Goal: Information Seeking & Learning: Learn about a topic

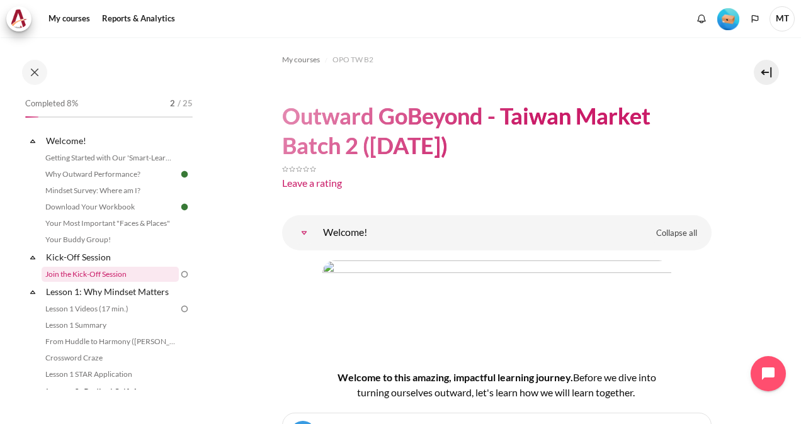
click at [87, 269] on link "Join the Kick-Off Session" at bounding box center [110, 274] width 137 height 15
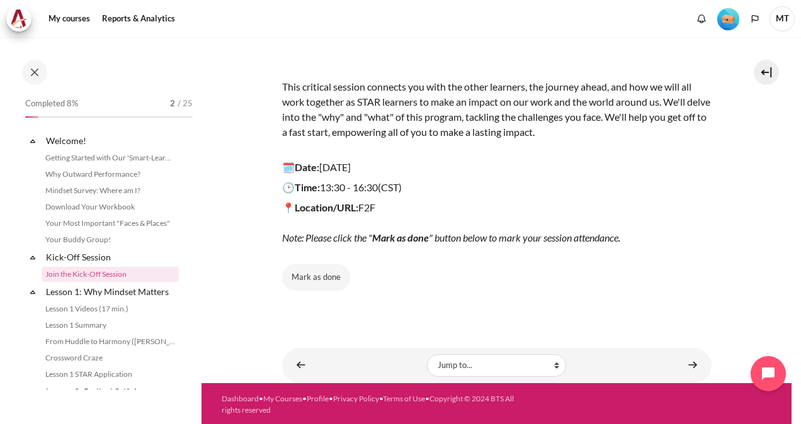
scroll to position [32, 0]
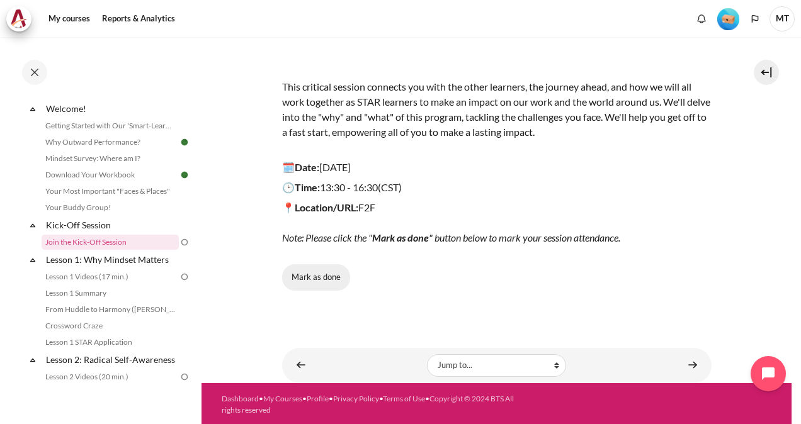
click at [337, 273] on button "Mark as done" at bounding box center [316, 277] width 68 height 26
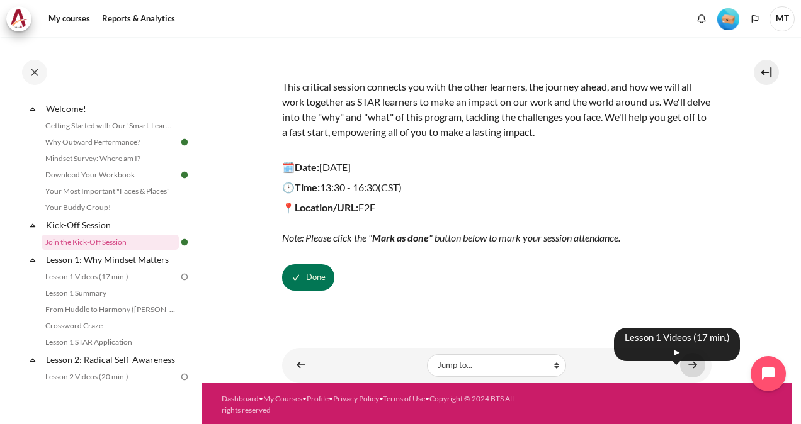
click at [680, 368] on link "Content" at bounding box center [692, 365] width 25 height 25
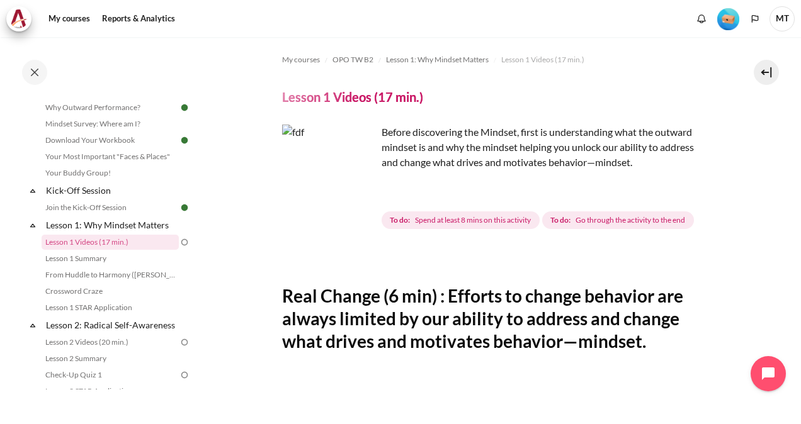
click at [357, 194] on img "Content" at bounding box center [329, 172] width 94 height 94
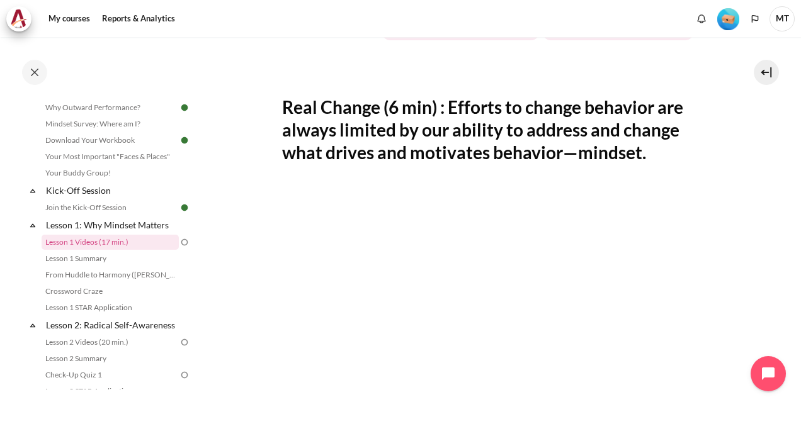
scroll to position [315, 0]
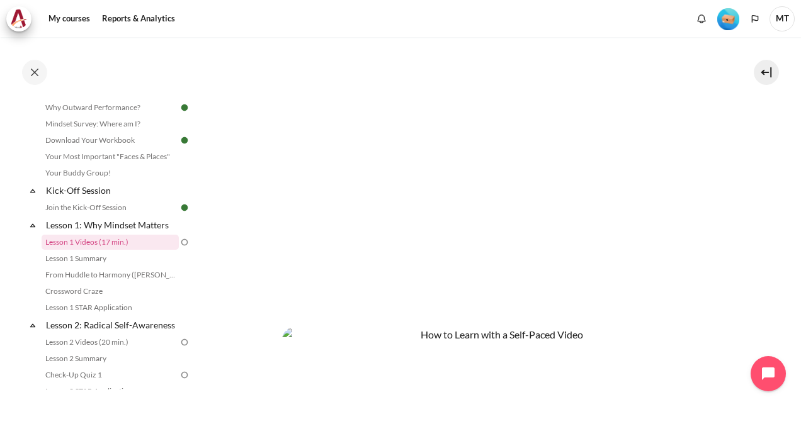
click at [271, 315] on section "My courses OPO TW B2 Lesson 1: Why Mindset Matters Lesson 1 Videos (17 min.) Le…" at bounding box center [496, 165] width 590 height 887
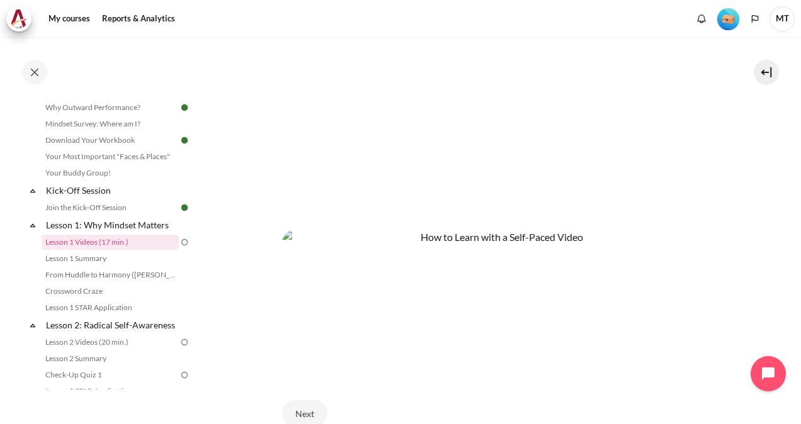
scroll to position [441, 0]
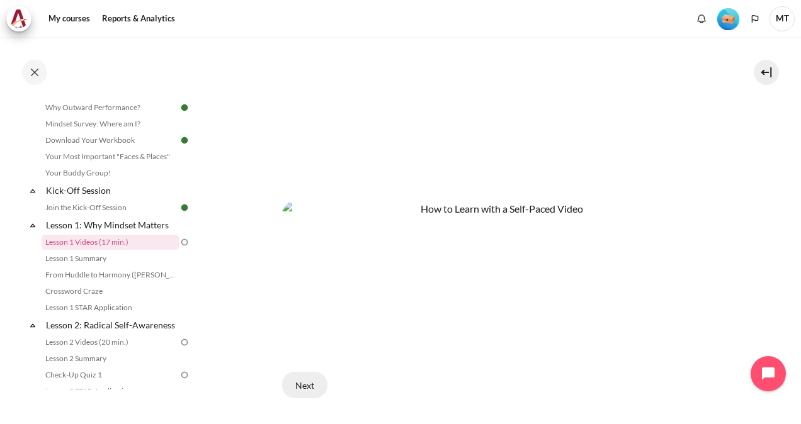
click at [300, 374] on button "Next" at bounding box center [304, 385] width 45 height 26
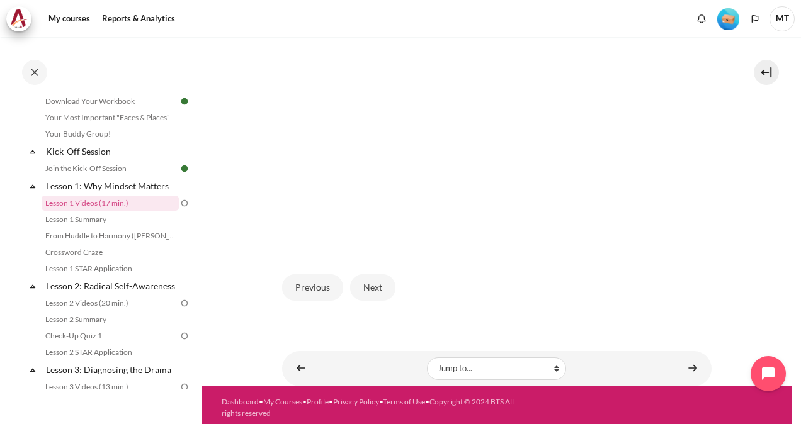
scroll to position [322, 0]
click at [376, 276] on button "Next" at bounding box center [372, 287] width 45 height 26
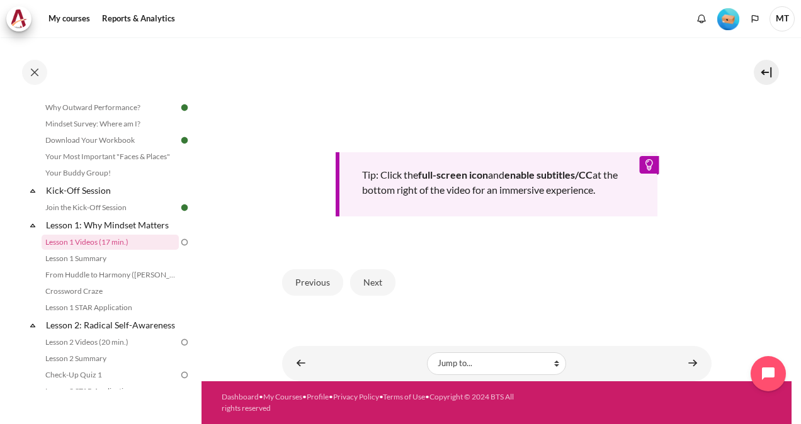
scroll to position [536, 0]
click at [365, 284] on button "Next" at bounding box center [372, 282] width 45 height 26
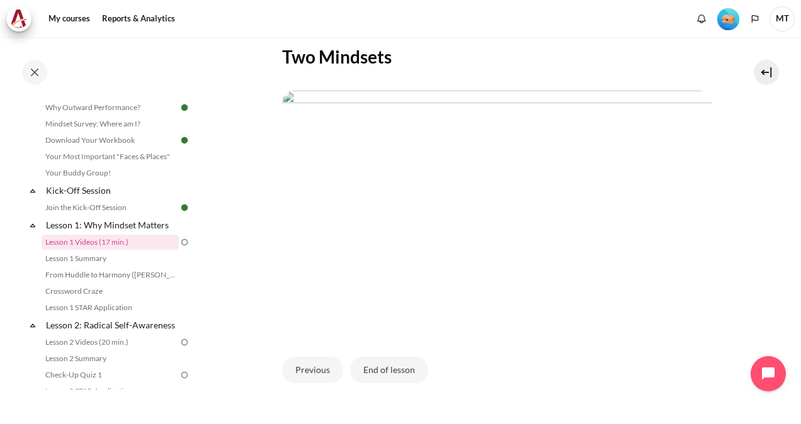
scroll to position [344, 0]
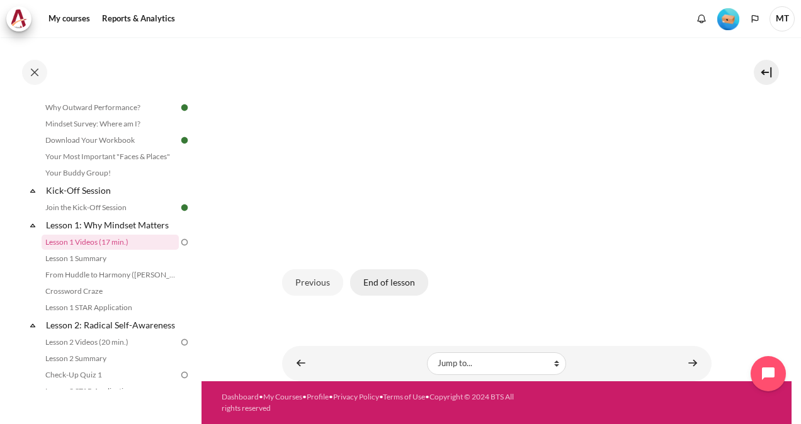
click at [380, 283] on button "End of lesson" at bounding box center [389, 282] width 78 height 26
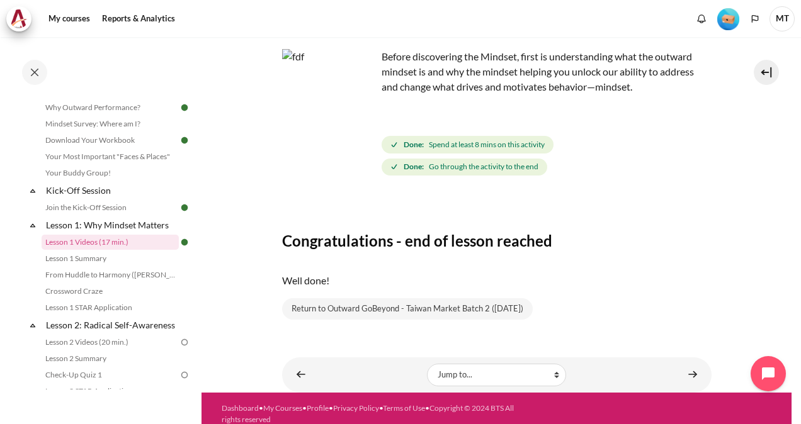
scroll to position [86, 0]
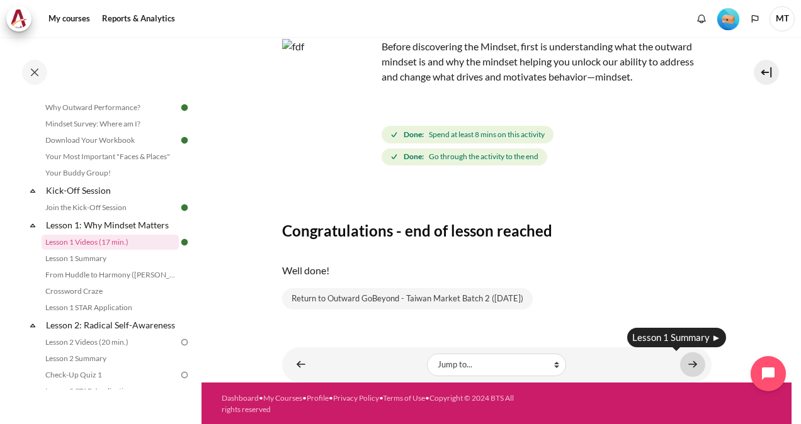
click at [685, 370] on link "Content" at bounding box center [692, 364] width 25 height 25
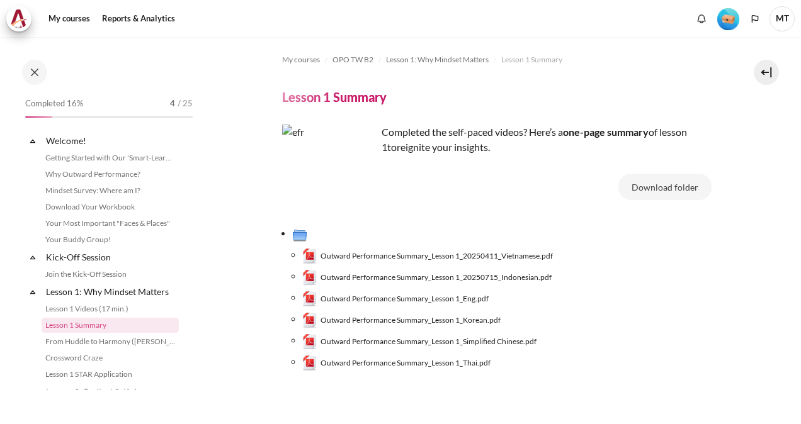
scroll to position [83, 0]
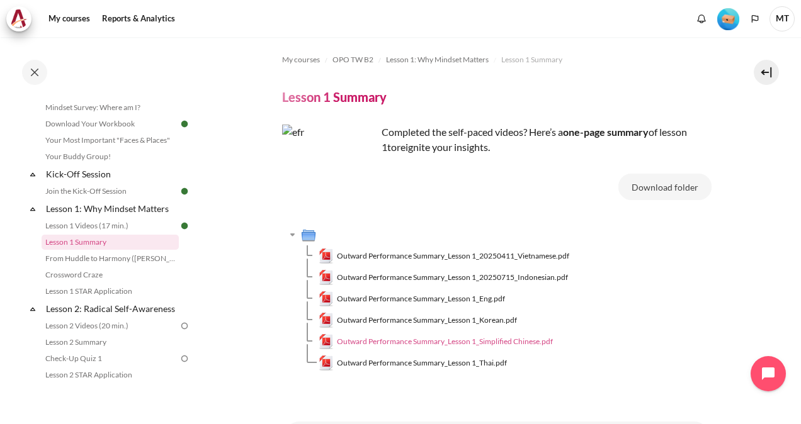
click at [482, 345] on span "Outward Performance Summary_Lesson 1_Simplified Chinese.pdf" at bounding box center [445, 341] width 216 height 11
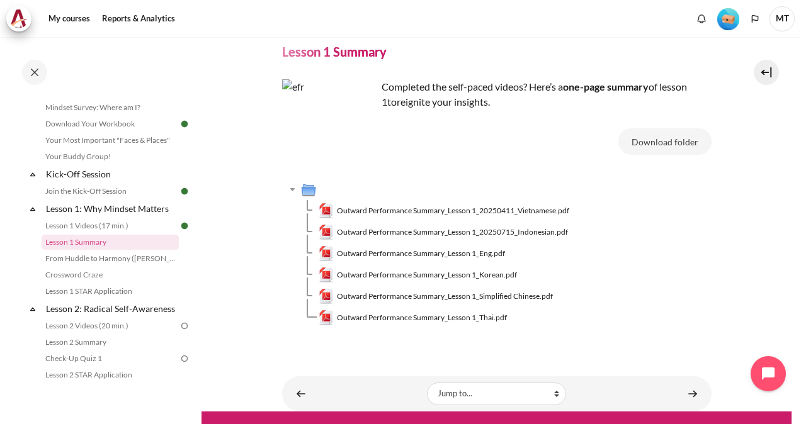
scroll to position [75, 0]
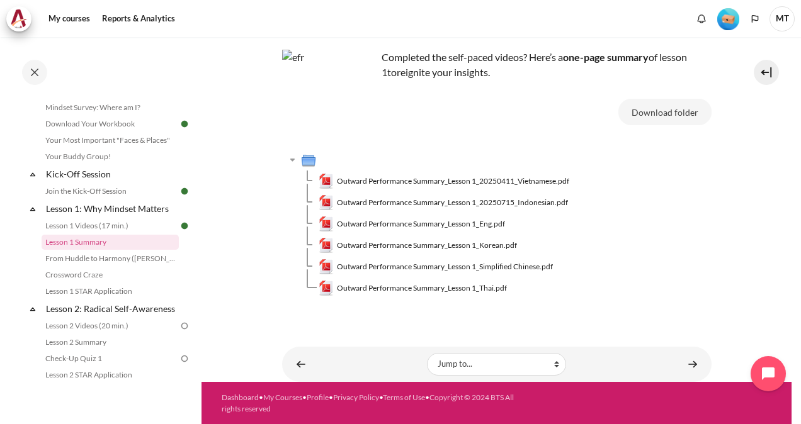
click at [697, 369] on div "Content" at bounding box center [692, 364] width 25 height 15
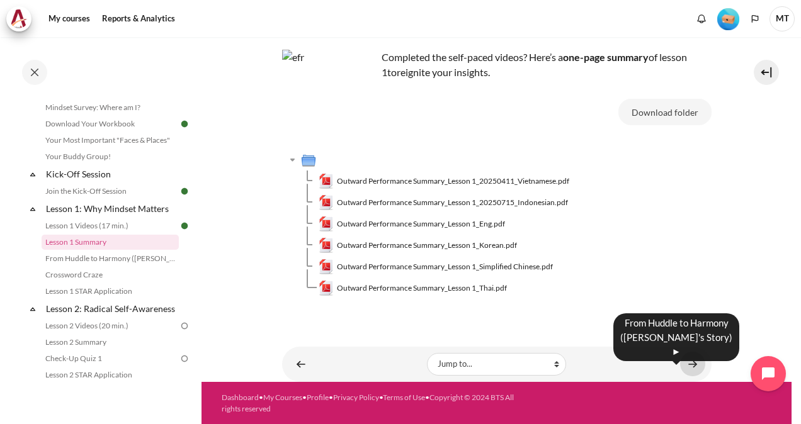
click at [692, 367] on link "Content" at bounding box center [692, 364] width 25 height 25
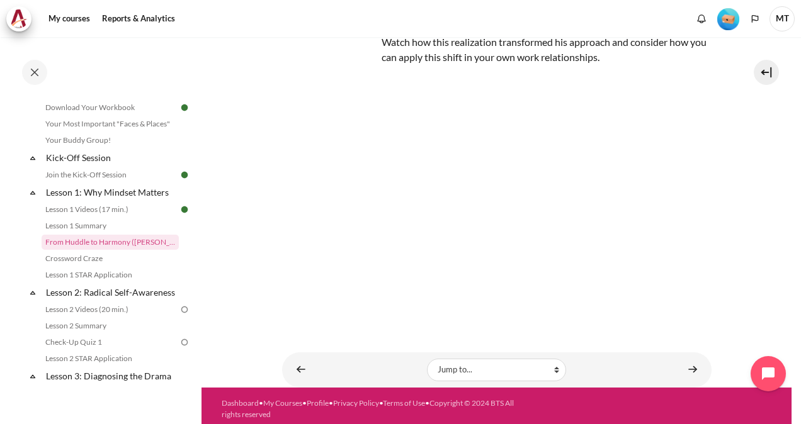
scroll to position [137, 0]
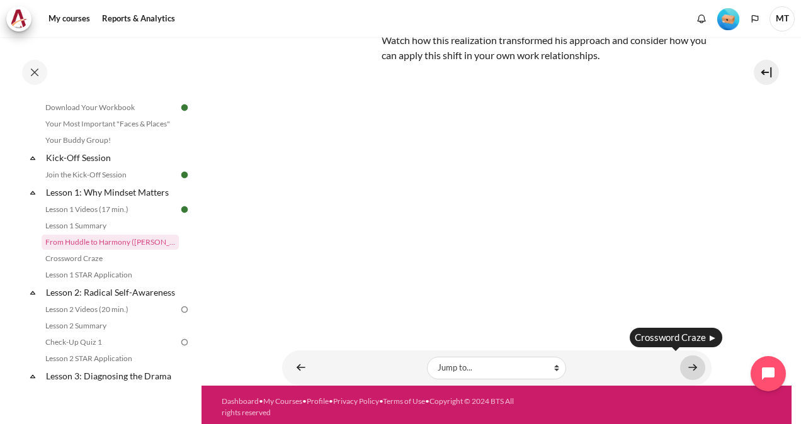
click at [688, 358] on link "Content" at bounding box center [692, 368] width 25 height 25
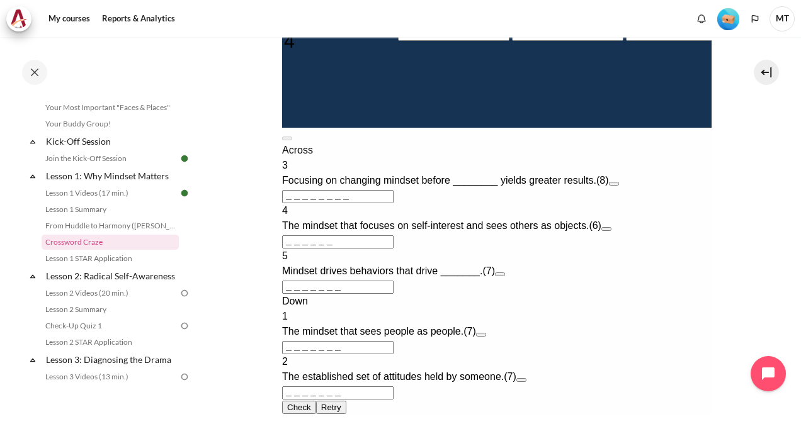
scroll to position [504, 0]
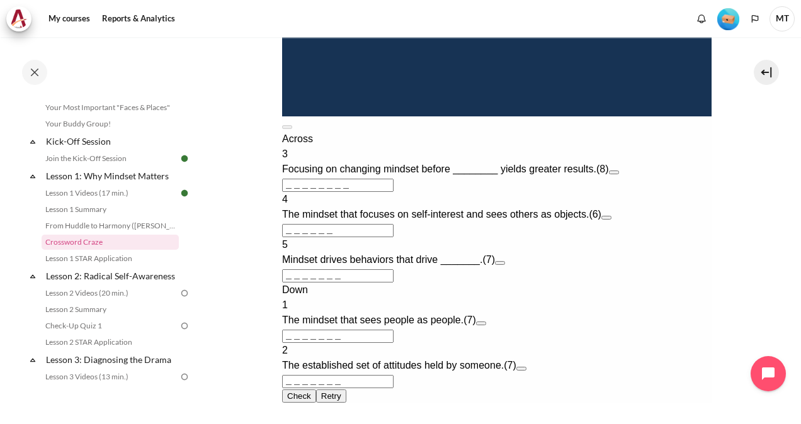
click at [618, 174] on button "Open extra clue for 3 Across. Focusing on changing mindset before ________ yiel…" at bounding box center [613, 173] width 10 height 4
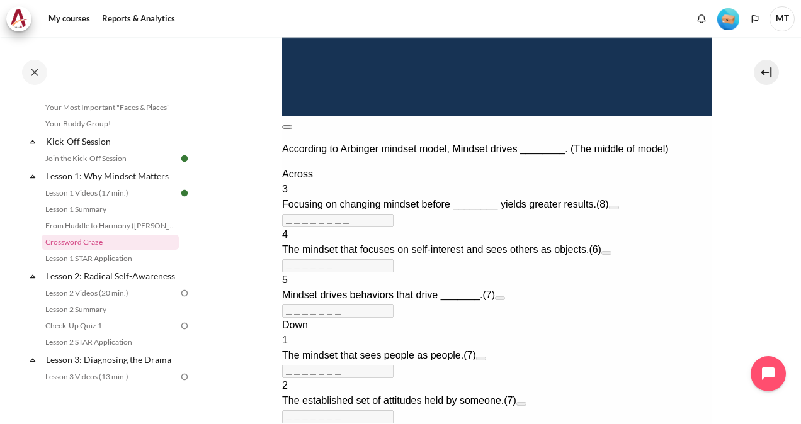
click at [291, 125] on button at bounding box center [286, 127] width 10 height 4
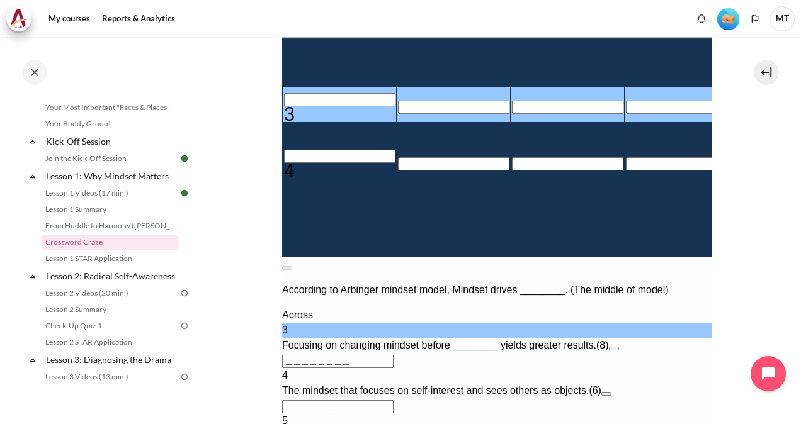
click at [298, 106] on input "Row 6, Column 1. 3 Across. Focusing on changing mindset before ________ yields …" at bounding box center [338, 99] width 111 height 13
type input "B＿＿＿＿＿＿＿"
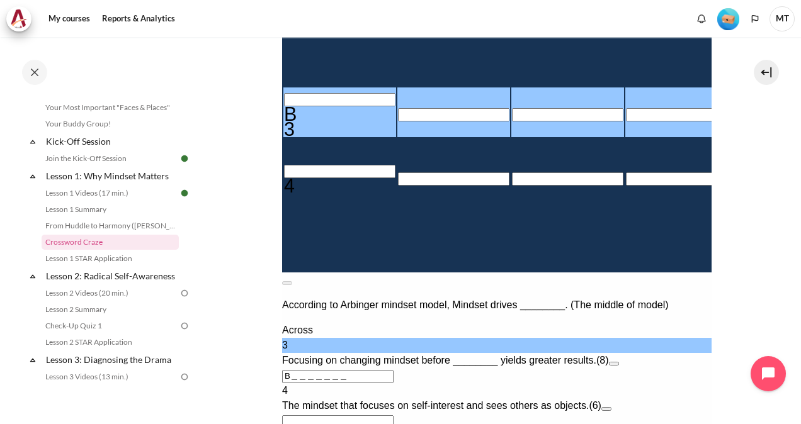
type input "Bㄍ＿＿＿＿＿＿"
type input "BE＿＿＿＿＿＿"
type input "BEH＿＿＿＿＿"
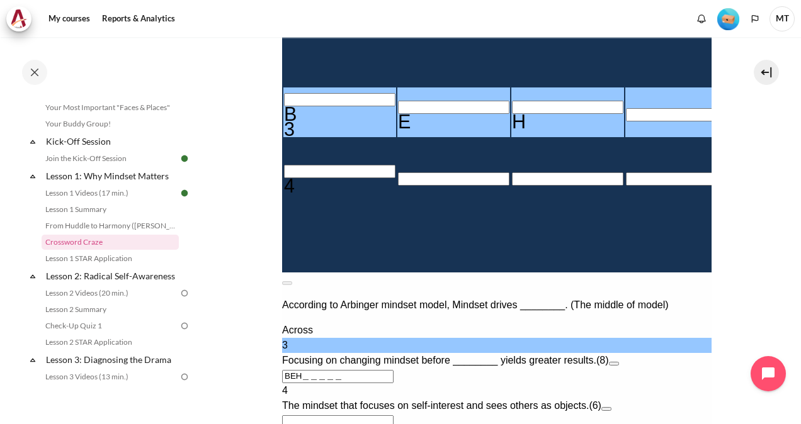
type input "BEHA＿＿＿＿"
type input "BEHAV＿＿＿"
type input "BEHAVI＿＿"
type input "＿I＿＿＿＿＿"
type input "BEHAVIE＿"
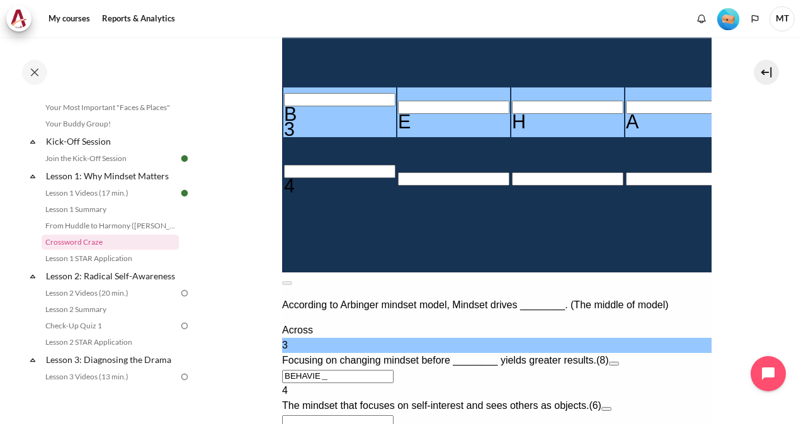
type input "BEHAVIER"
type input "＿＿＿＿＿R＿"
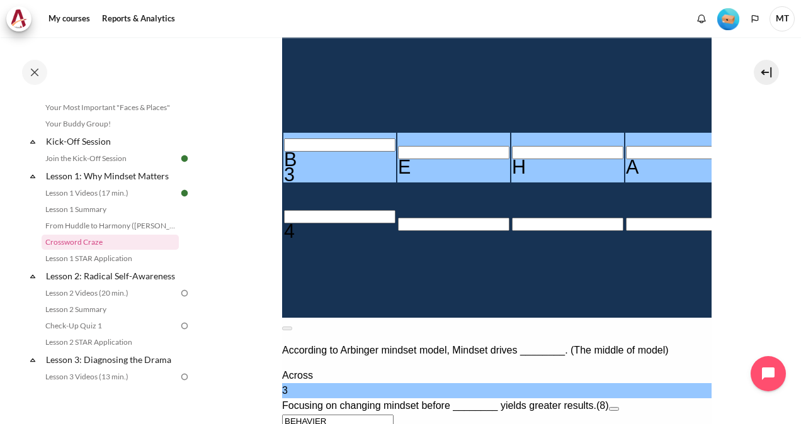
scroll to position [315, 0]
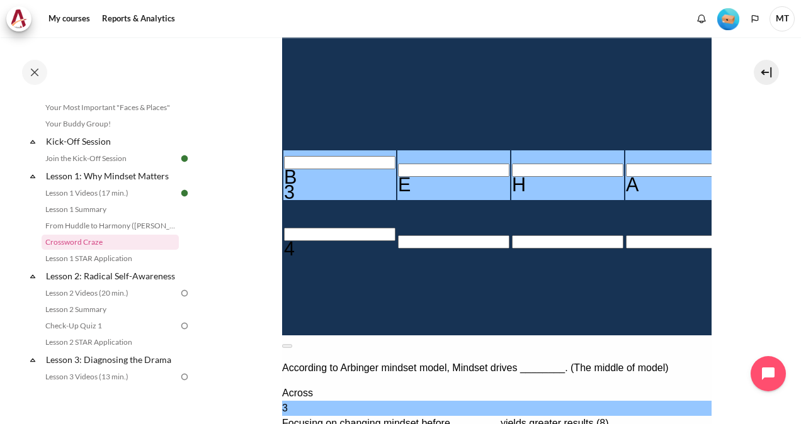
type input "BEHAVIOR"
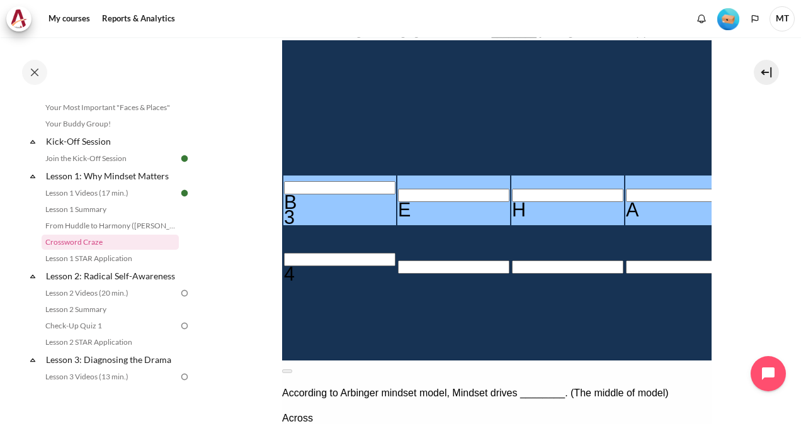
scroll to position [252, 0]
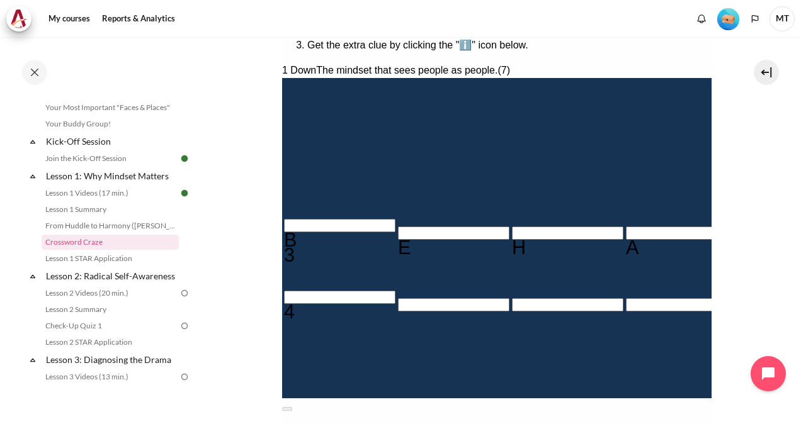
type input "O＿＿＿＿R＿"
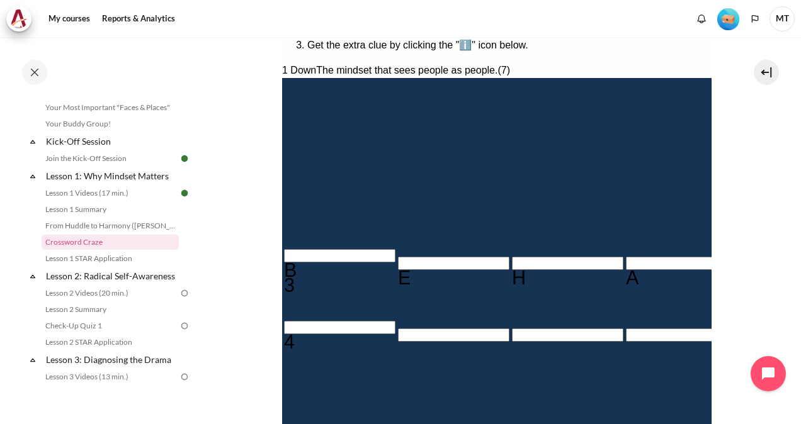
type input "OU＿＿＿R＿"
type input "OUT＿＿R＿"
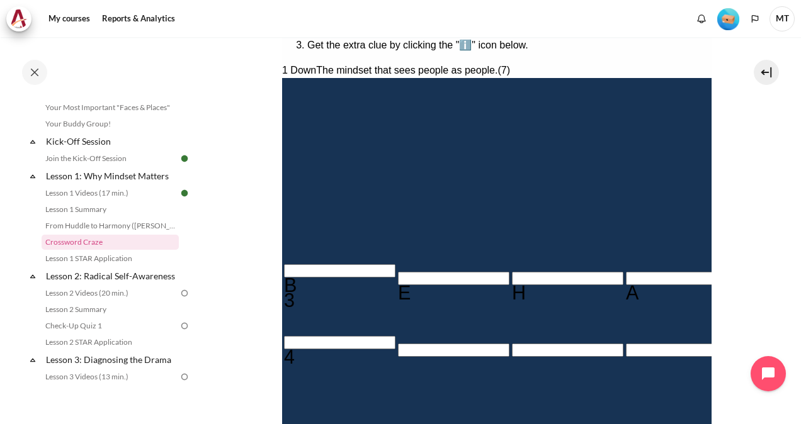
type input "OUTW＿R＿"
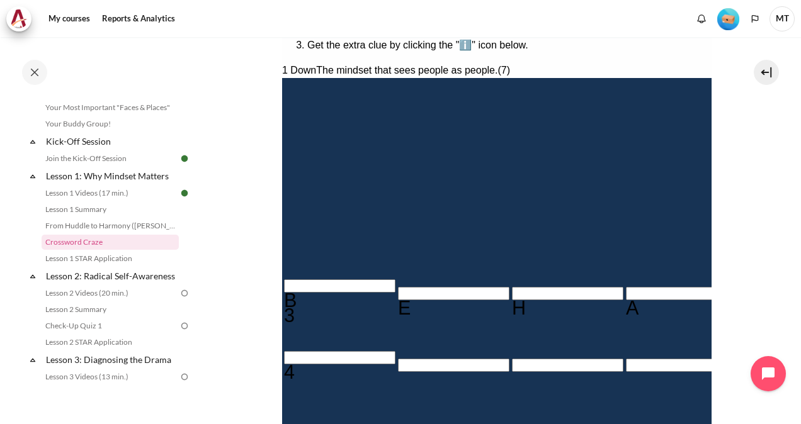
type input "OUTWAR＿"
type input "OUTWARD"
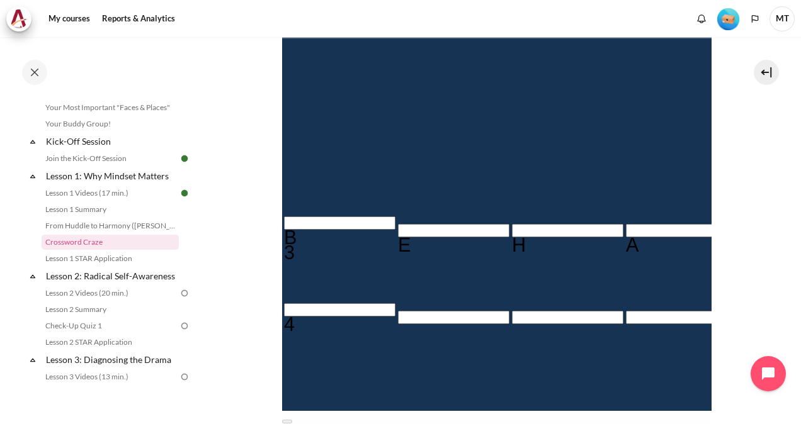
scroll to position [629, 0]
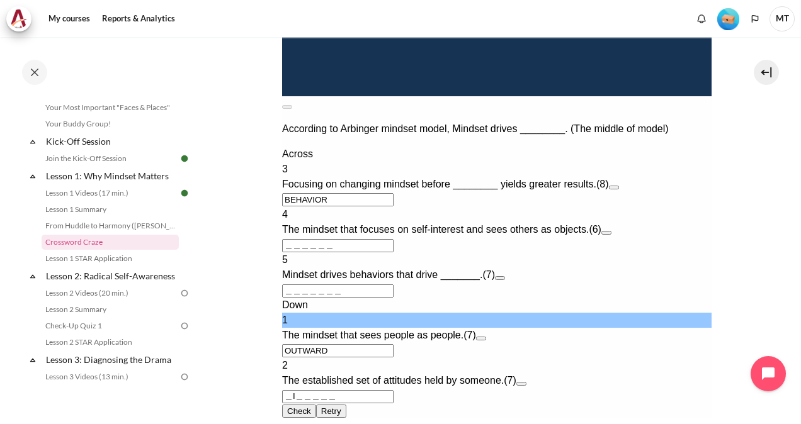
click at [611, 231] on button "Open extra clue for 4 Across. The mindset that focuses on self-interest and see…" at bounding box center [605, 233] width 10 height 4
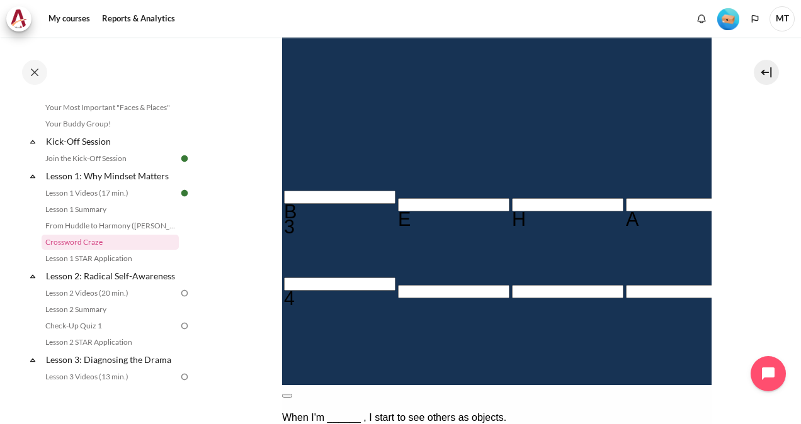
click at [291, 394] on button at bounding box center [286, 396] width 10 height 4
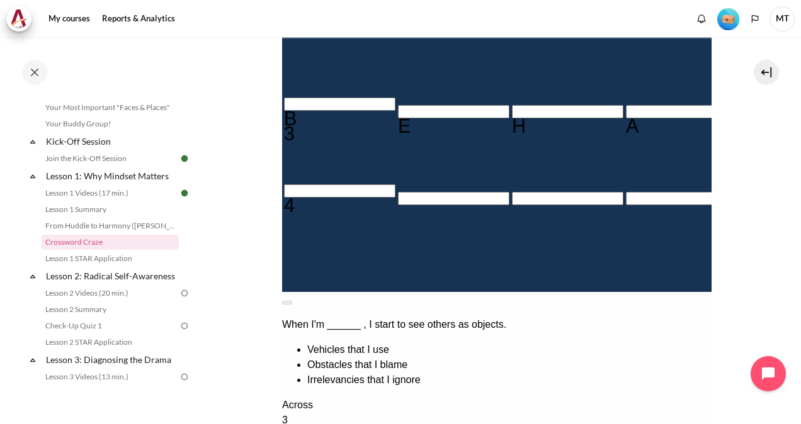
scroll to position [273, 0]
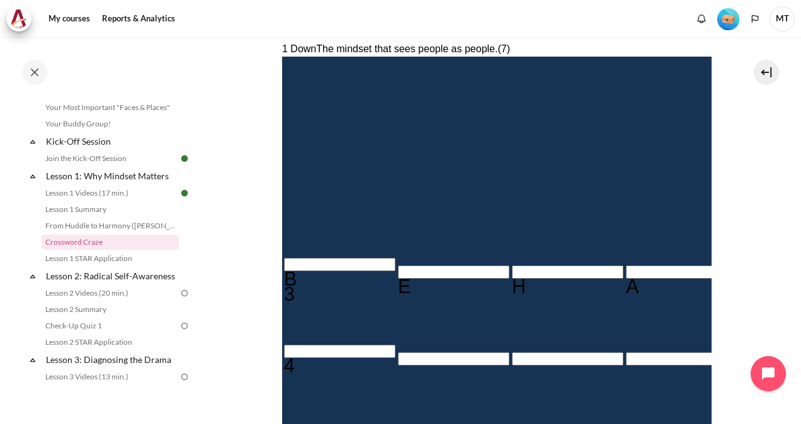
click at [300, 345] on input "Crossword grid. Use arrow keys to navigate and the keyboard to enter characters…" at bounding box center [338, 351] width 111 height 13
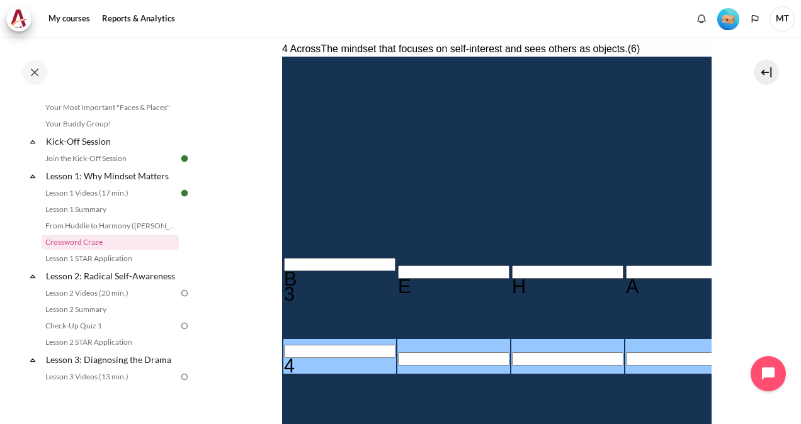
type input "I＿＿＿＿＿"
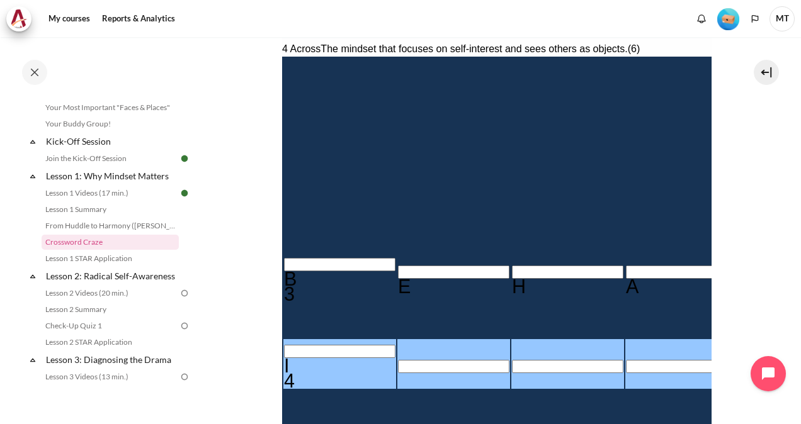
type input "IN＿＿＿＿"
type input "INW＿＿＿"
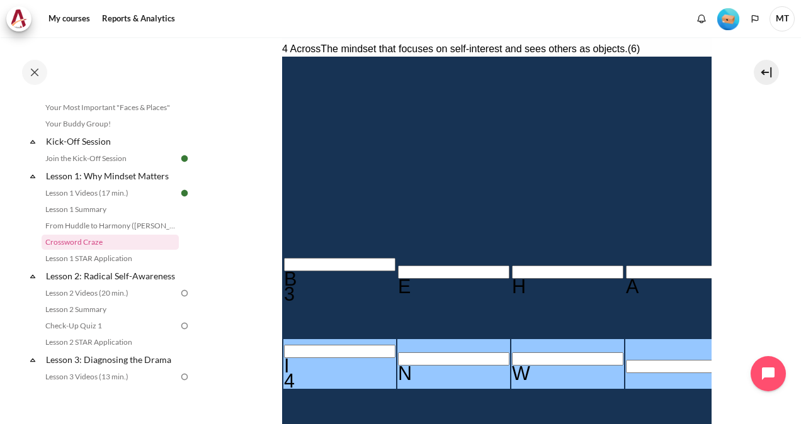
type input "INWA＿＿"
type input "INWAR＿"
type input "INWARD"
type input "＿I＿D＿＿＿"
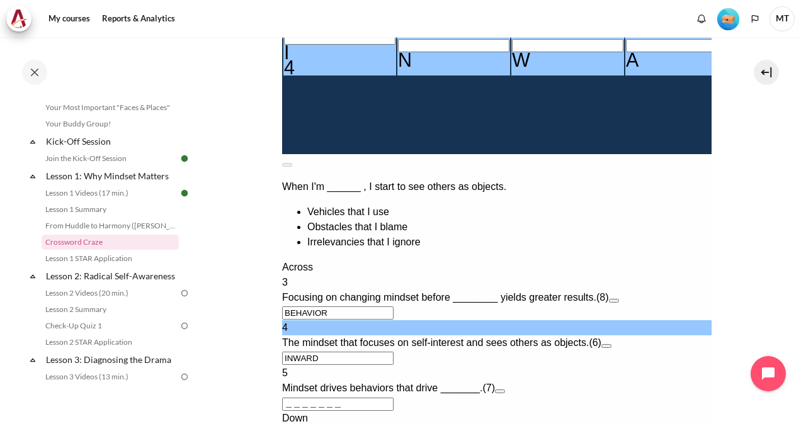
scroll to position [588, 0]
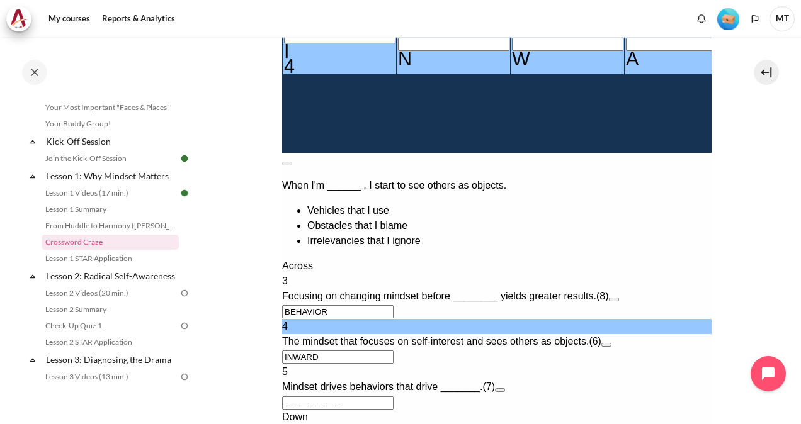
click at [504, 388] on button "Open extra clue for 5 Across. Mindset drives behaviors that drive _______." at bounding box center [499, 390] width 10 height 4
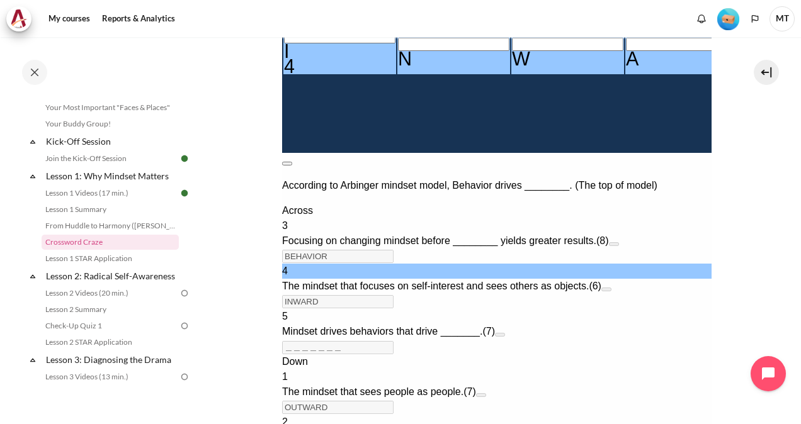
scroll to position [371, 0]
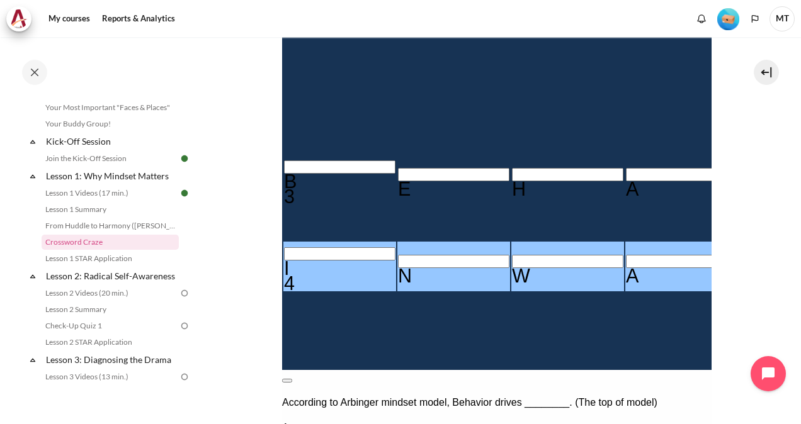
click at [291, 379] on button at bounding box center [286, 381] width 10 height 4
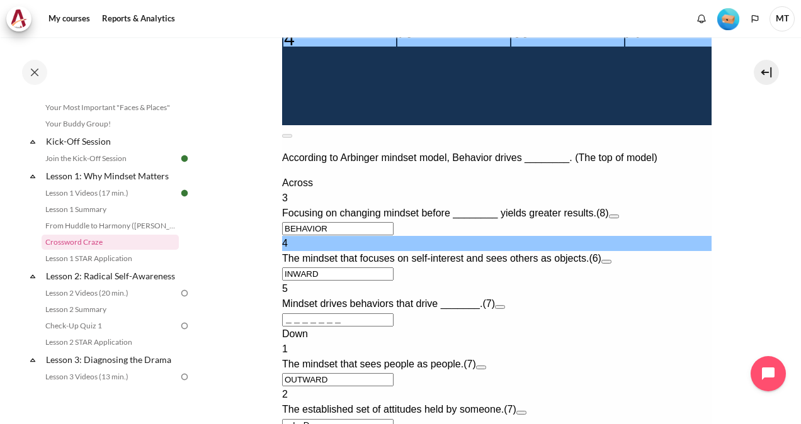
scroll to position [616, 0]
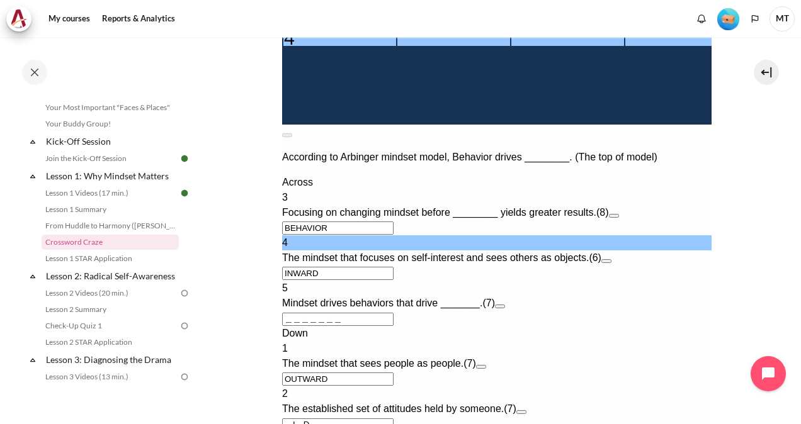
click at [526, 410] on button "Open extra clue for 2 Down. The established set of attitudes held by someone." at bounding box center [520, 412] width 10 height 4
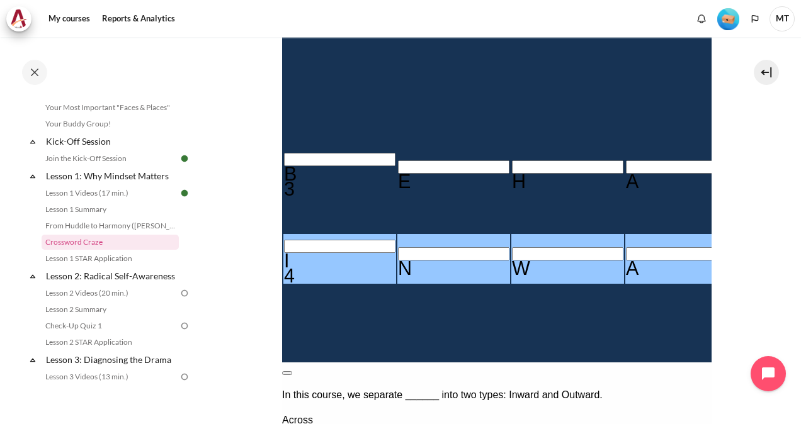
click at [291, 371] on button at bounding box center [286, 373] width 10 height 4
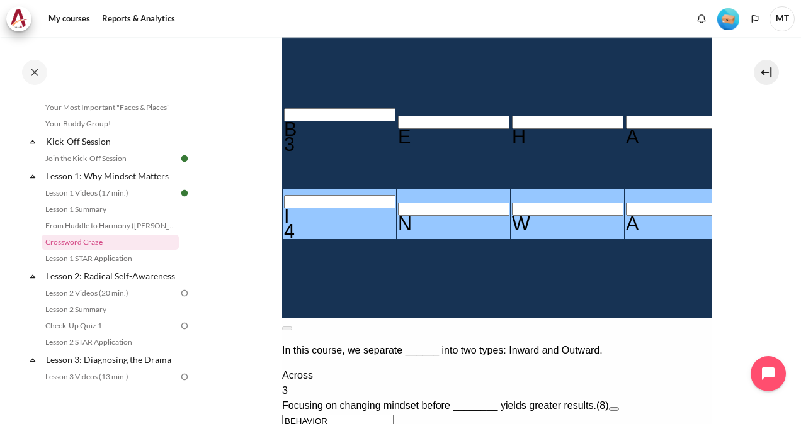
scroll to position [301, 0]
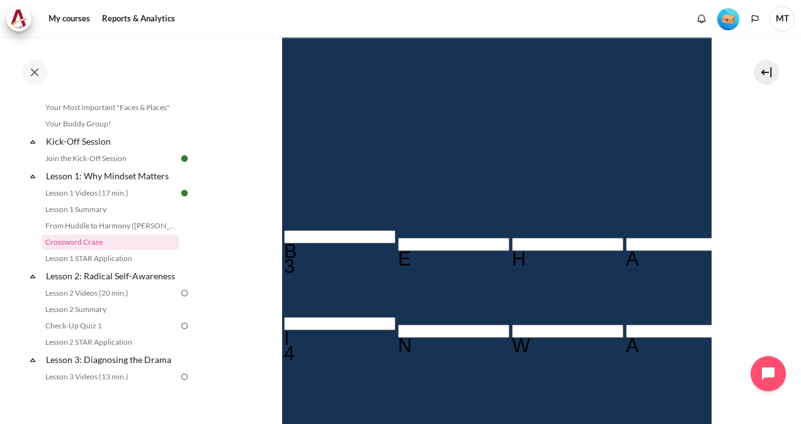
type input "MI＿D＿＿＿"
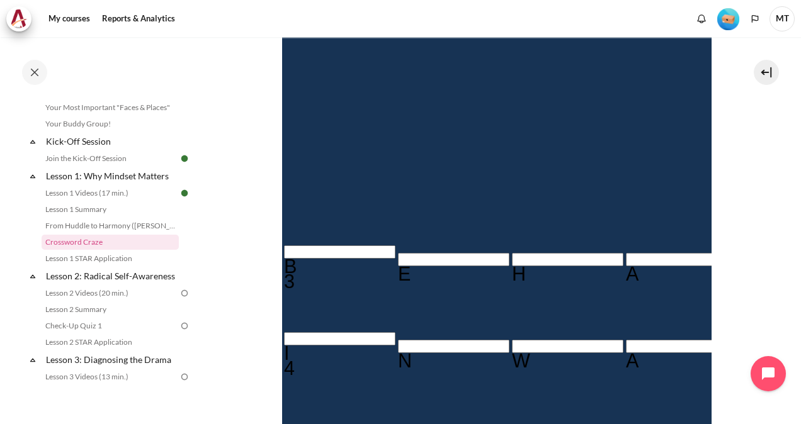
type input "MIND＿＿＿"
type input "MINDS＿＿"
type input "＿E＿＿＿＿＿"
type input "MINDSE＿"
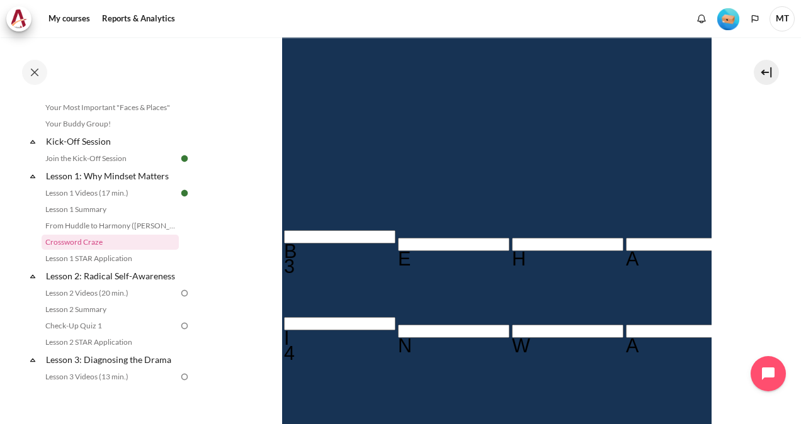
type input "MINDSET"
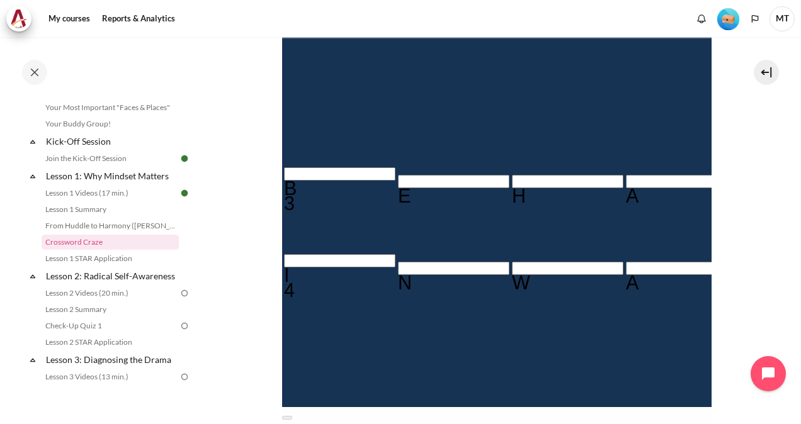
scroll to position [442, 0]
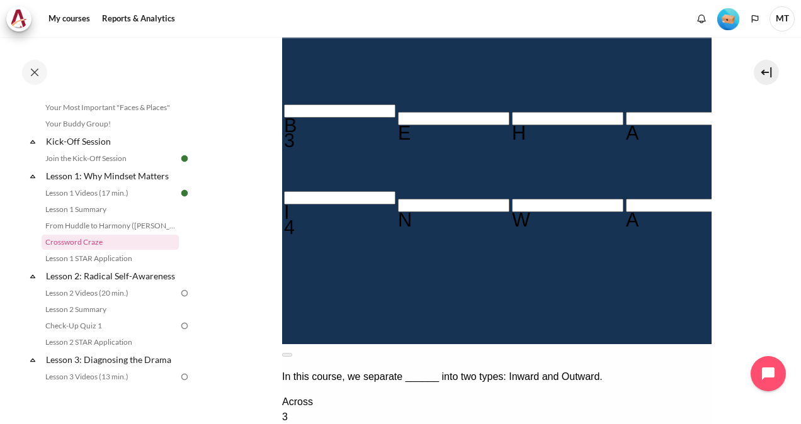
click at [739, 278] on input "Crossword grid. Use arrow keys to navigate and the keyboard to enter characters…" at bounding box center [794, 284] width 111 height 13
type input "RE＿＿＿＿＿"
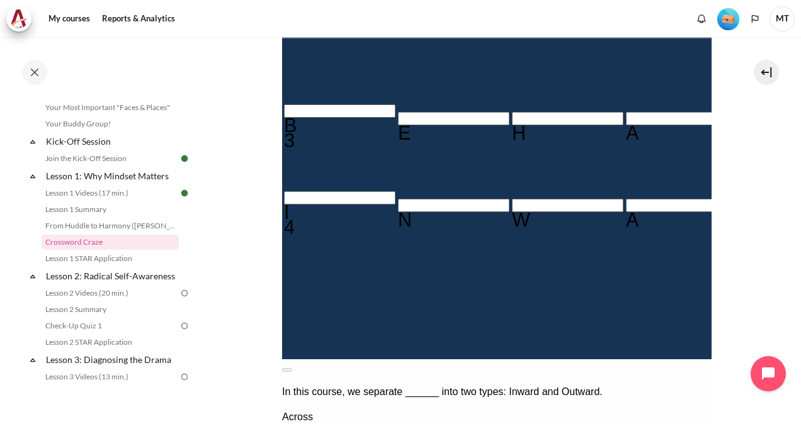
type input "RES＿＿＿＿"
type input "RESU＿＿＿"
type input "RESUL＿＿"
type input "RESULT＿"
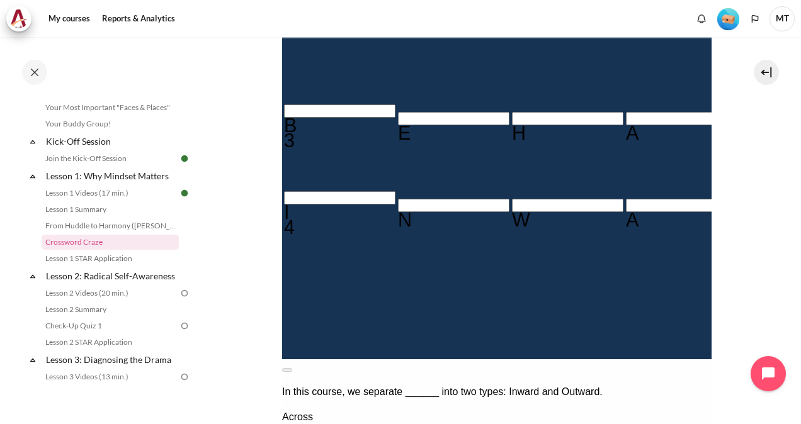
type input "RESULTS"
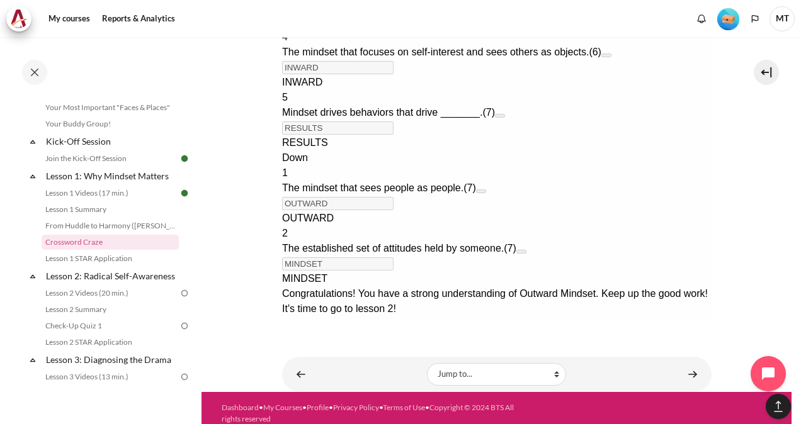
scroll to position [893, 0]
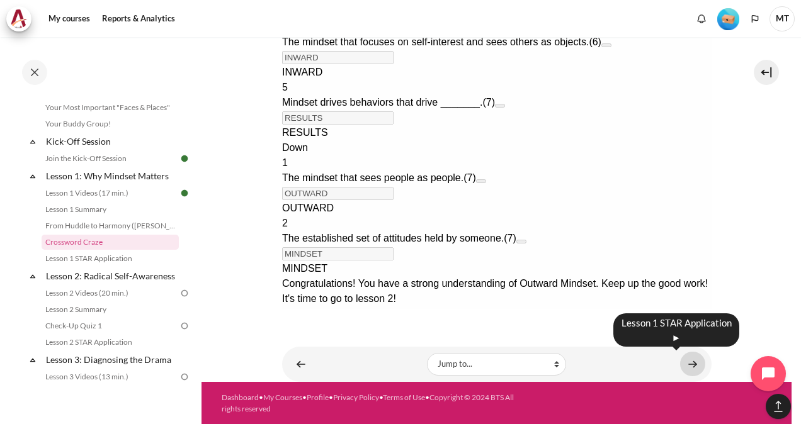
click at [689, 365] on link "Content" at bounding box center [692, 364] width 25 height 25
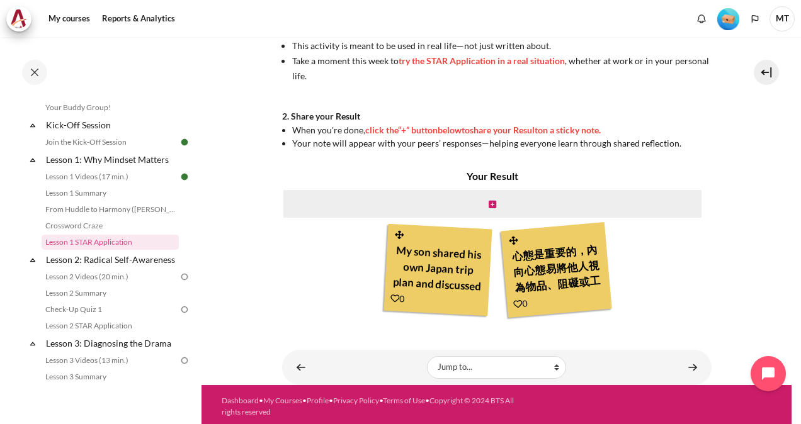
scroll to position [315, 0]
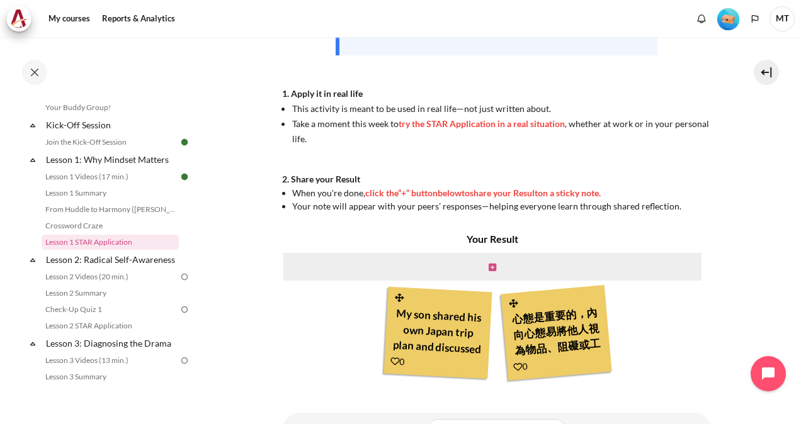
click at [492, 266] on icon "Content" at bounding box center [492, 267] width 8 height 9
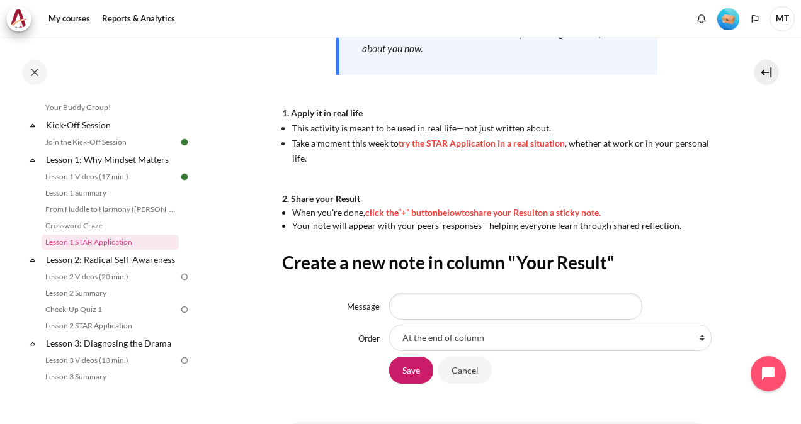
scroll to position [371, 0]
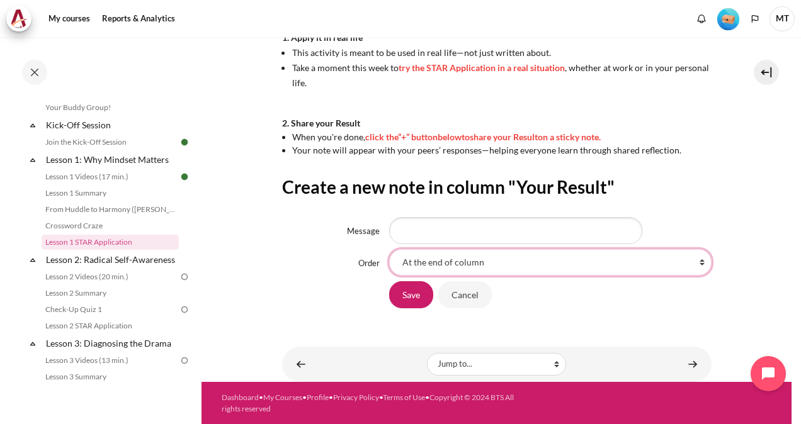
click at [511, 264] on select "At the end of column First place in column After 'My son shared his own Japan t…" at bounding box center [550, 262] width 322 height 26
click at [498, 254] on select "At the end of column First place in column After 'My son shared his own Japan t…" at bounding box center [550, 262] width 322 height 26
click at [496, 235] on input "Message" at bounding box center [515, 230] width 253 height 26
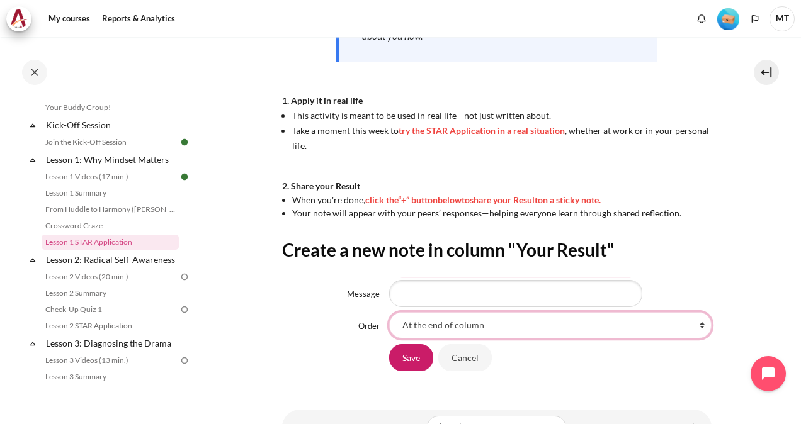
click at [531, 322] on select "At the end of column First place in column After 'My son shared his own Japan t…" at bounding box center [550, 325] width 322 height 26
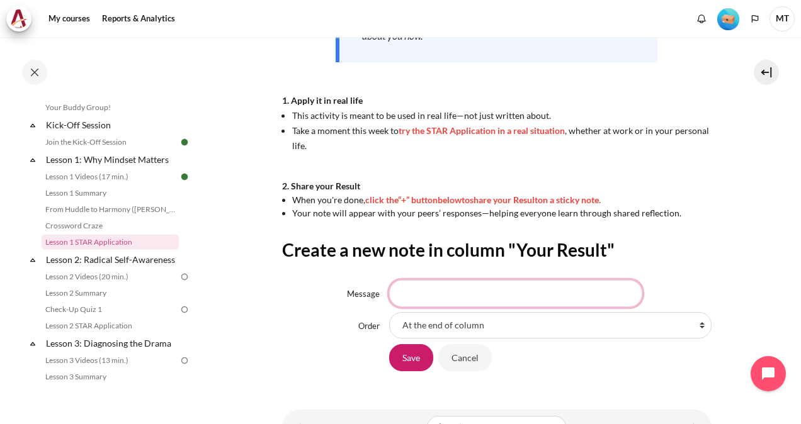
click at [486, 290] on input "Message" at bounding box center [515, 293] width 253 height 26
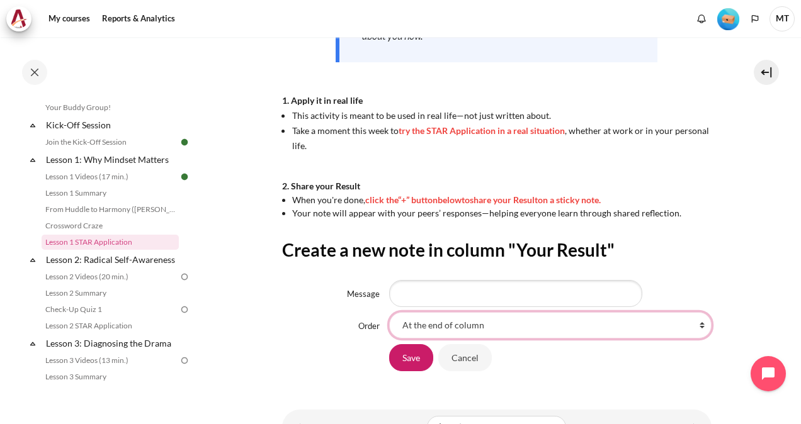
click at [500, 330] on select "At the end of column First place in column After 'My son shared his own Japan t…" at bounding box center [550, 325] width 322 height 26
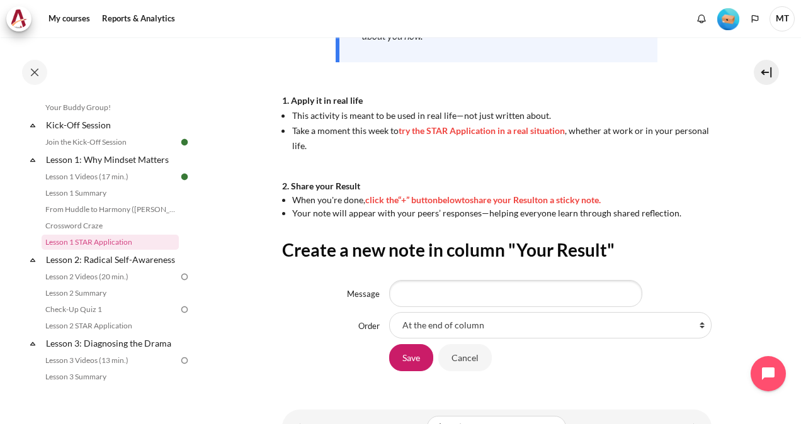
click at [668, 274] on div "Create a new note in column "Your Result" Message Order At the end of column Fi…" at bounding box center [496, 305] width 429 height 133
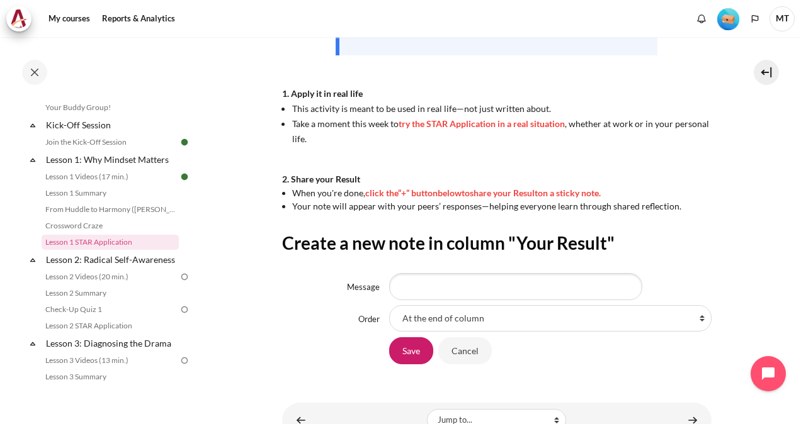
scroll to position [371, 0]
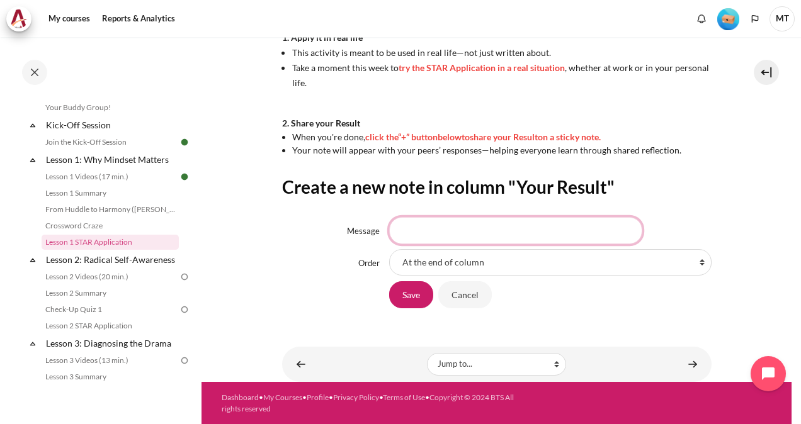
click at [465, 230] on input "Message" at bounding box center [515, 230] width 253 height 26
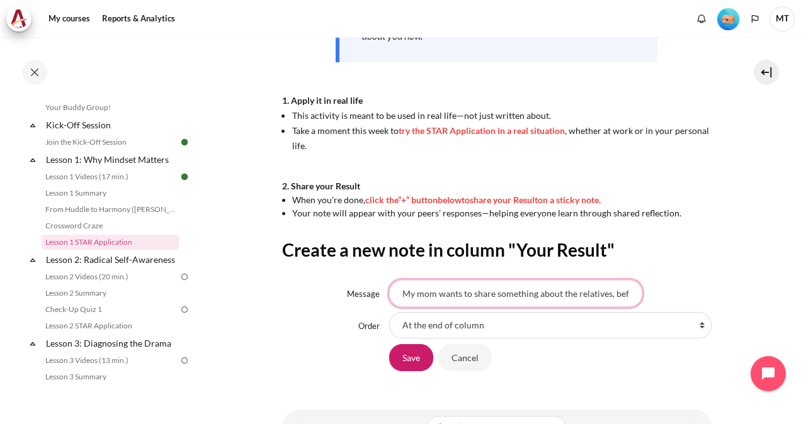
scroll to position [0, 15]
drag, startPoint x: 612, startPoint y: 296, endPoint x: 637, endPoint y: 293, distance: 25.5
click at [637, 293] on input "My mom wants to share something about the relatives, before I" at bounding box center [515, 293] width 253 height 26
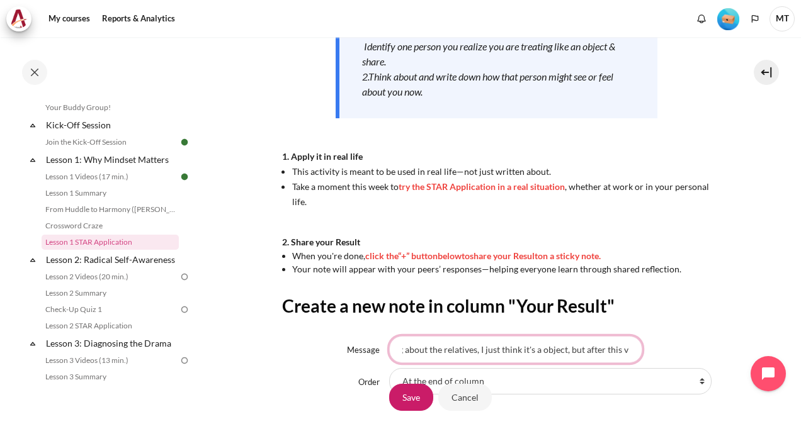
scroll to position [0, 140]
click at [629, 351] on input "My mom wants to share something about the relatives, I just think it's a object…" at bounding box center [515, 349] width 253 height 26
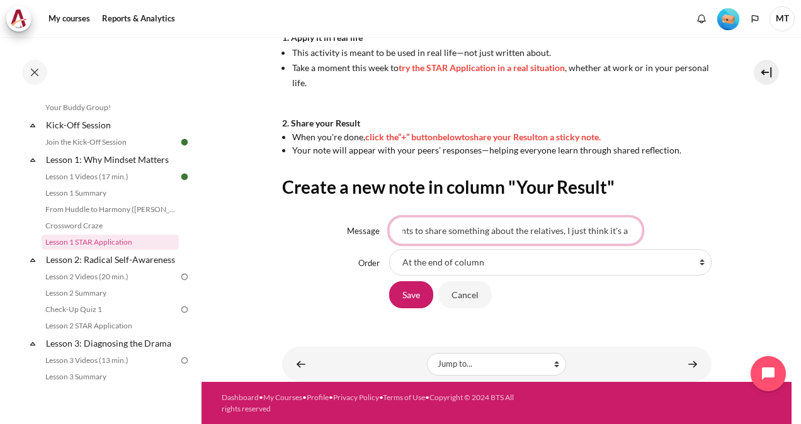
scroll to position [0, 0]
drag, startPoint x: 623, startPoint y: 234, endPoint x: 388, endPoint y: 232, distance: 235.4
click at [389, 232] on input "My mom wants to share something about the relatives, I just think it's a object…" at bounding box center [515, 230] width 253 height 26
click at [560, 237] on input "My mom wants to share something about the relatives, I just think it's a object…" at bounding box center [515, 230] width 253 height 26
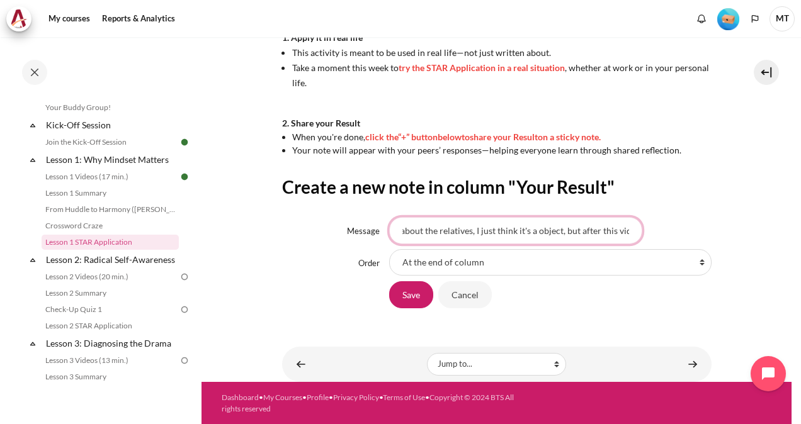
drag, startPoint x: 565, startPoint y: 229, endPoint x: 682, endPoint y: 233, distance: 117.1
click at [682, 233] on div "My mom wants to share something about the relatives, I just think it's a object…" at bounding box center [550, 230] width 322 height 26
click at [580, 264] on select "At the end of column First place in column After 'My son shared his own Japan t…" at bounding box center [550, 262] width 322 height 26
click at [570, 233] on input "My mom wants to share something about the relatives, I just think it's a object…" at bounding box center [515, 230] width 253 height 26
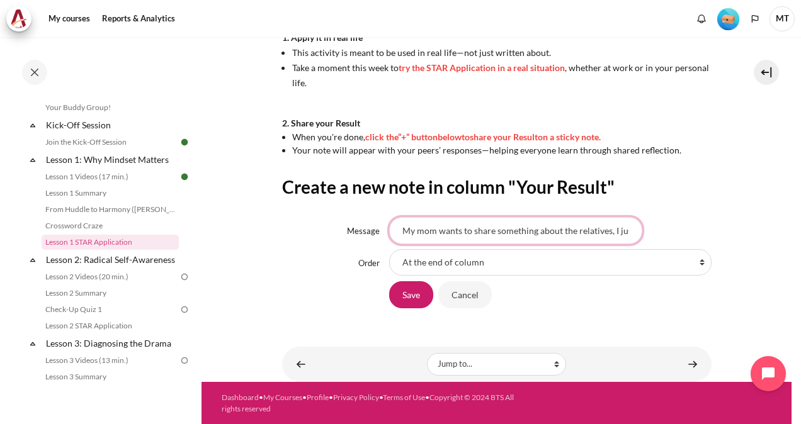
scroll to position [0, 140]
drag, startPoint x: 400, startPoint y: 229, endPoint x: 740, endPoint y: 227, distance: 339.3
click at [740, 227] on section "My courses OPO TW B2 Lesson 1: Why Mindset Matters Lesson 1 STAR Application Le…" at bounding box center [496, 24] width 590 height 716
type input "S"
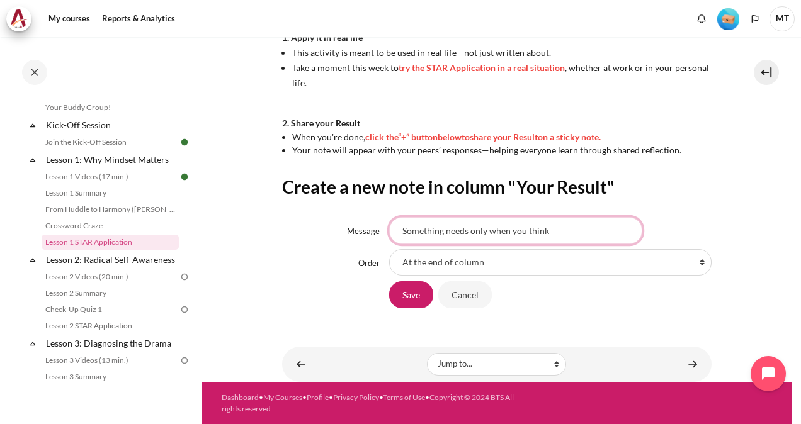
click at [465, 228] on input "Something needs only when you think" at bounding box center [515, 230] width 253 height 26
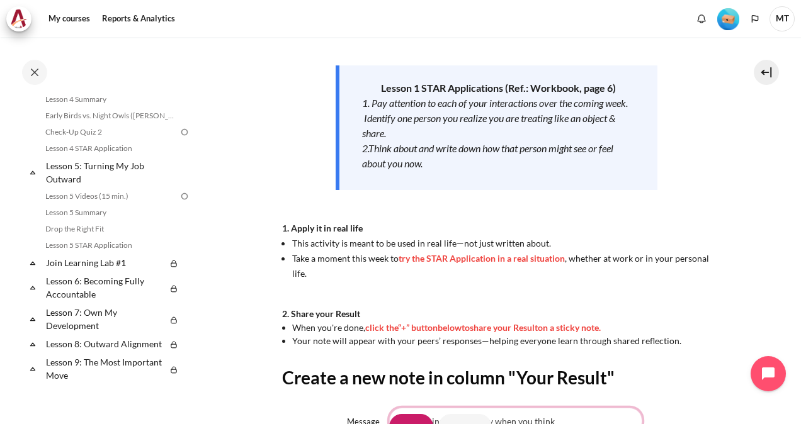
scroll to position [371, 0]
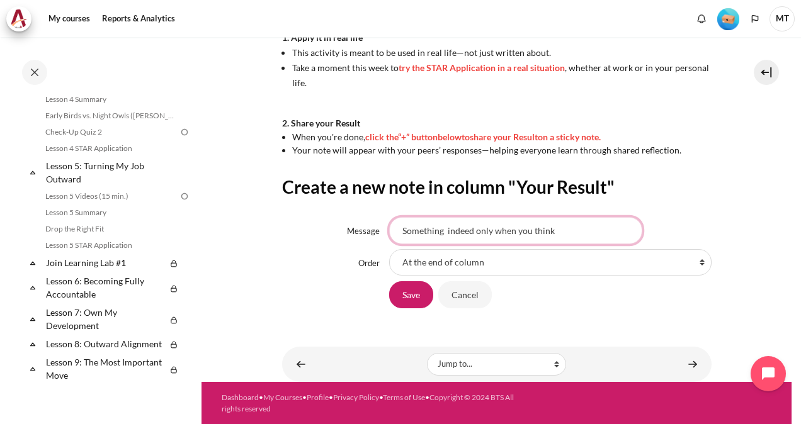
click at [471, 230] on input "Something indeed only when you think" at bounding box center [515, 230] width 253 height 26
drag, startPoint x: 474, startPoint y: 227, endPoint x: 378, endPoint y: 227, distance: 96.3
click at [378, 227] on div "Message Something indeed only when you think" at bounding box center [496, 230] width 429 height 26
type input "Deep thoughts and real oponions only appear when you treat others as a human no…"
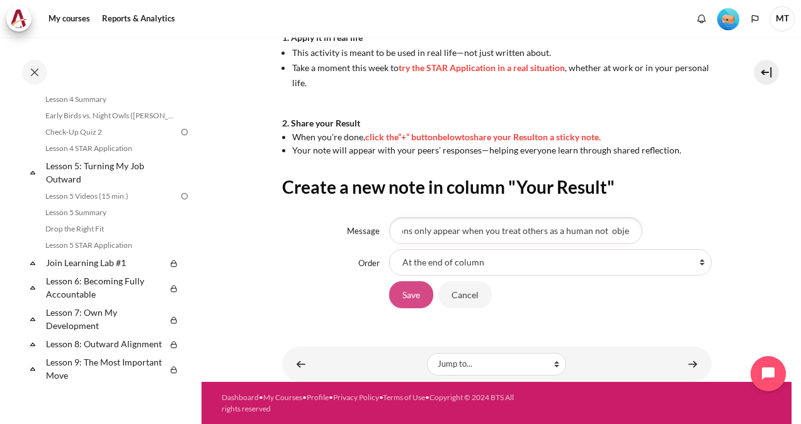
scroll to position [0, 0]
click at [402, 286] on input "Save" at bounding box center [411, 294] width 44 height 26
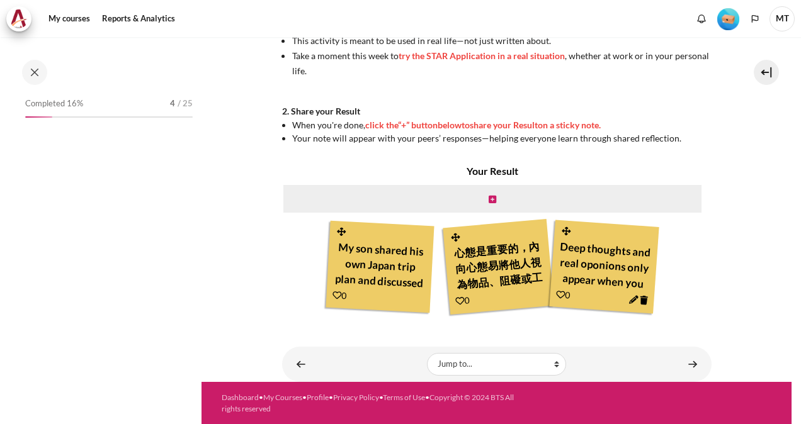
scroll to position [132, 0]
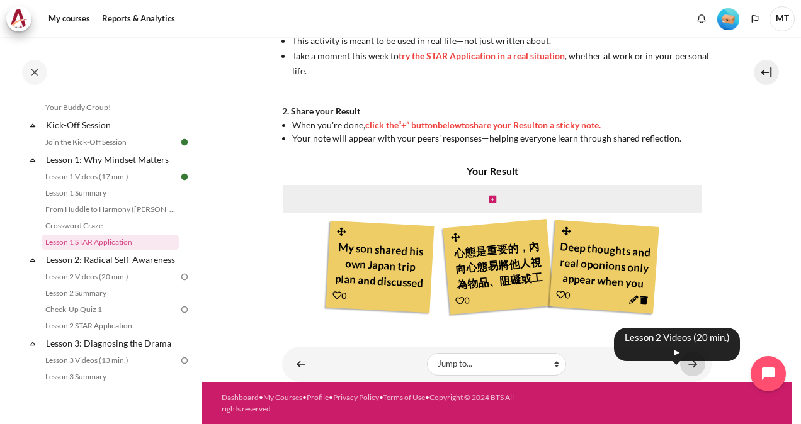
click at [688, 361] on link "Content" at bounding box center [692, 364] width 25 height 25
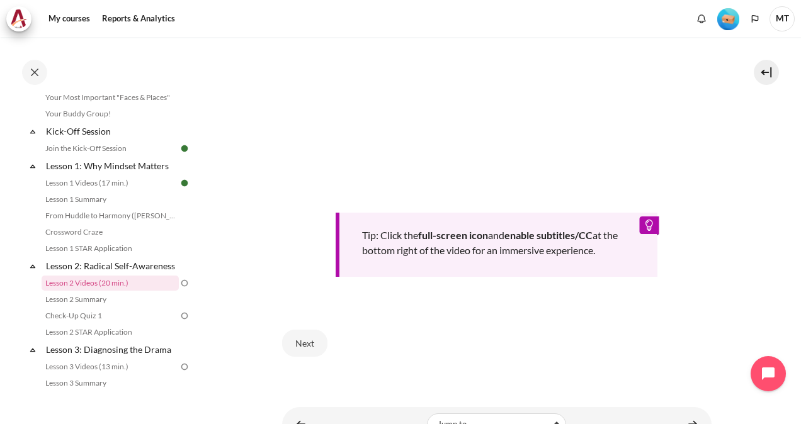
scroll to position [481, 0]
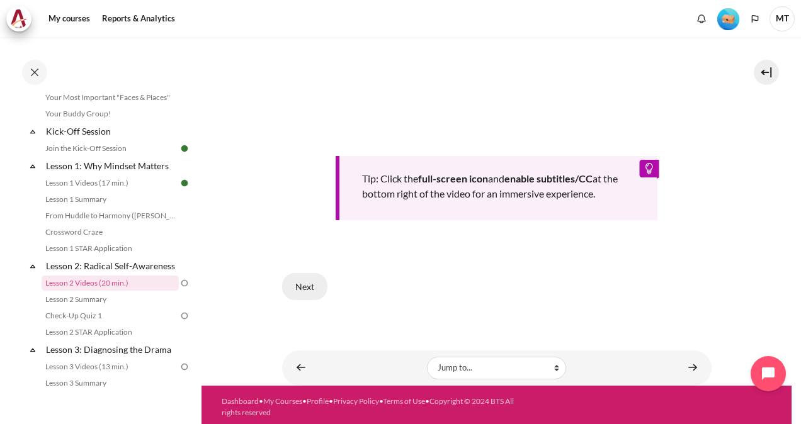
click at [313, 276] on button "Next" at bounding box center [304, 286] width 45 height 26
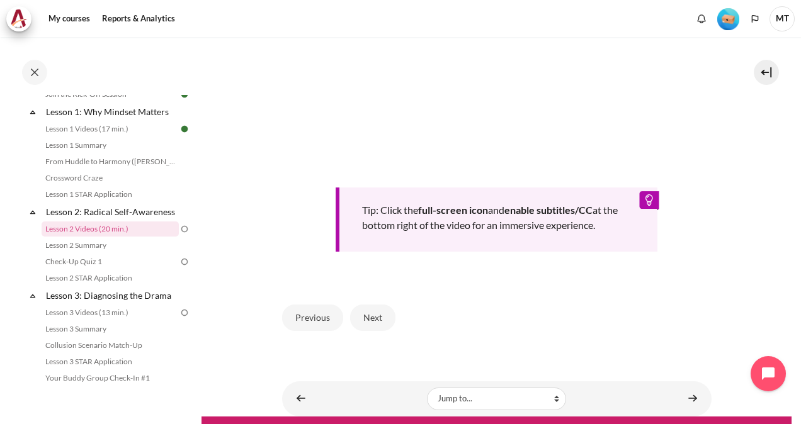
scroll to position [526, 0]
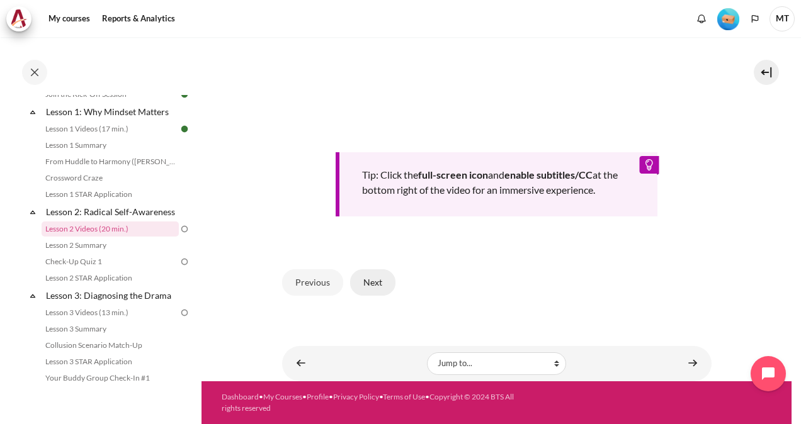
click at [382, 276] on button "Next" at bounding box center [372, 282] width 45 height 26
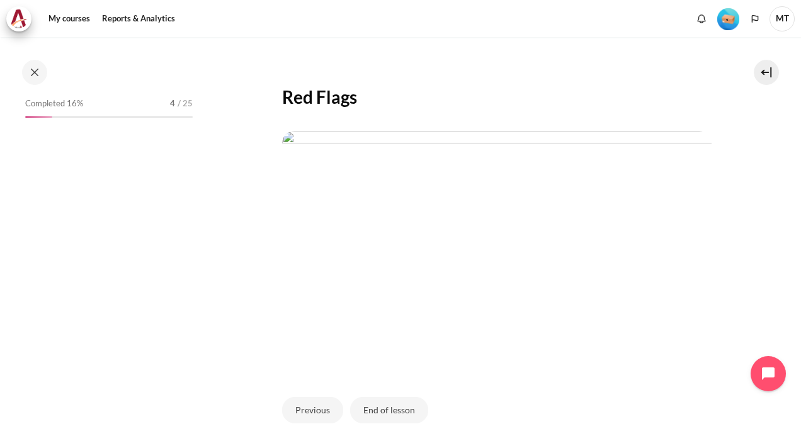
scroll to position [180, 0]
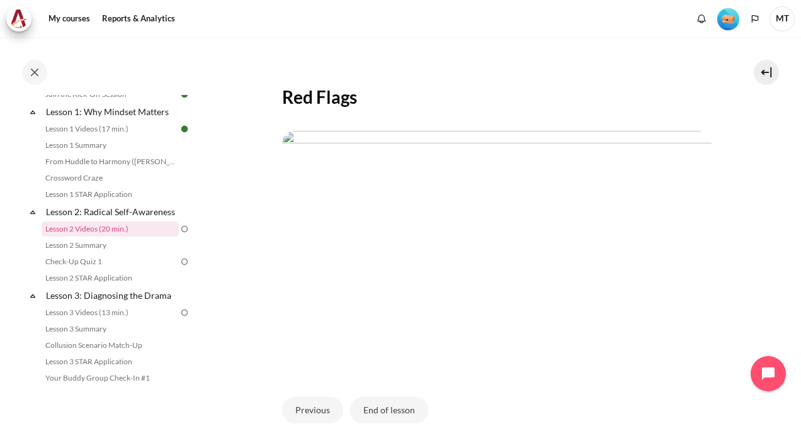
click at [538, 201] on img "Content" at bounding box center [496, 252] width 429 height 242
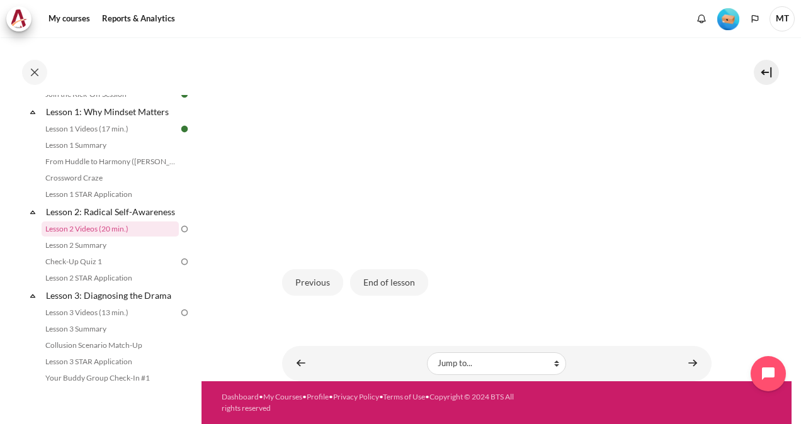
scroll to position [334, 0]
click at [405, 286] on button "End of lesson" at bounding box center [389, 282] width 78 height 26
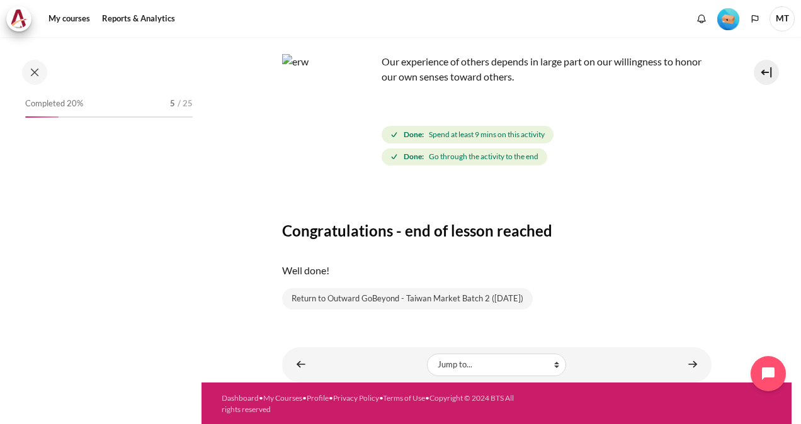
scroll to position [180, 0]
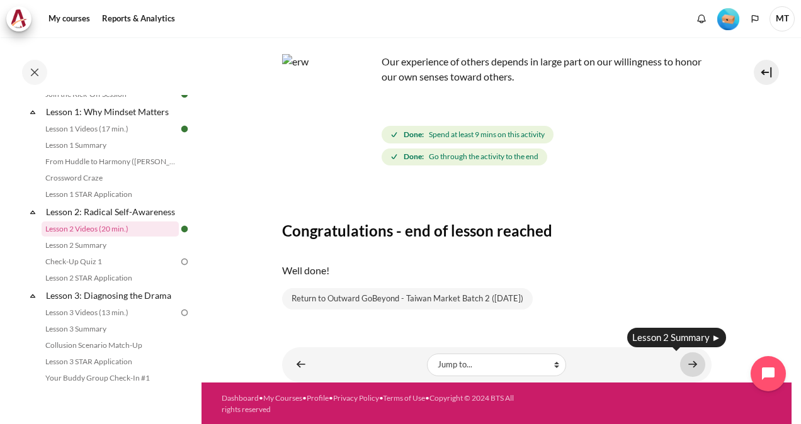
click at [688, 361] on link "Content" at bounding box center [692, 364] width 25 height 25
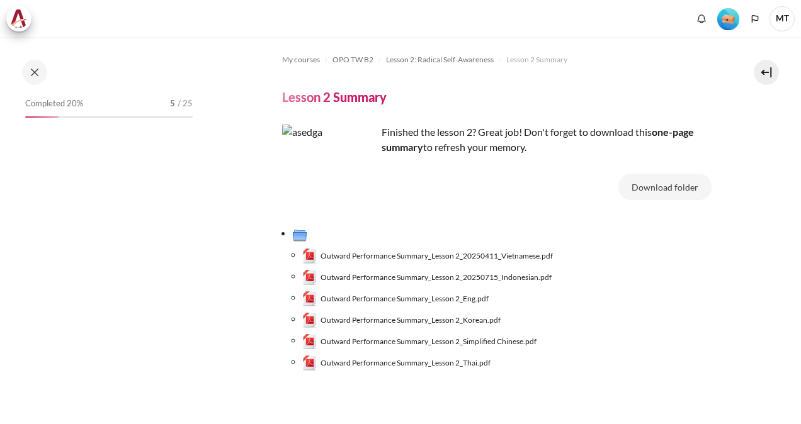
click at [498, 340] on span "Outward Performance Summary_Lesson 2_Simplified Chinese.pdf" at bounding box center [428, 341] width 216 height 11
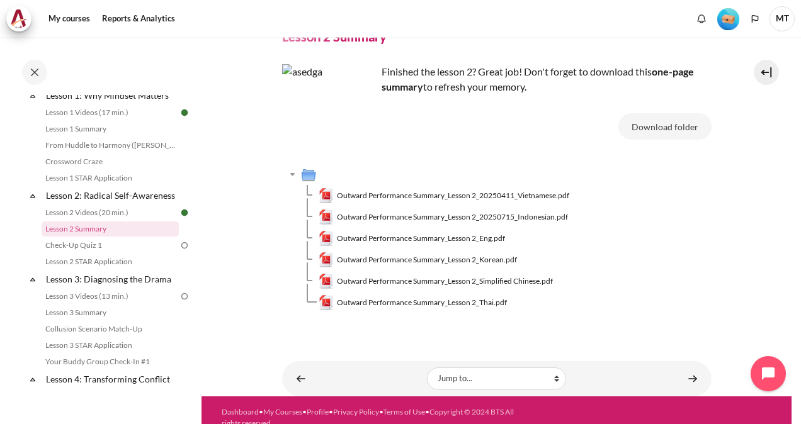
scroll to position [75, 0]
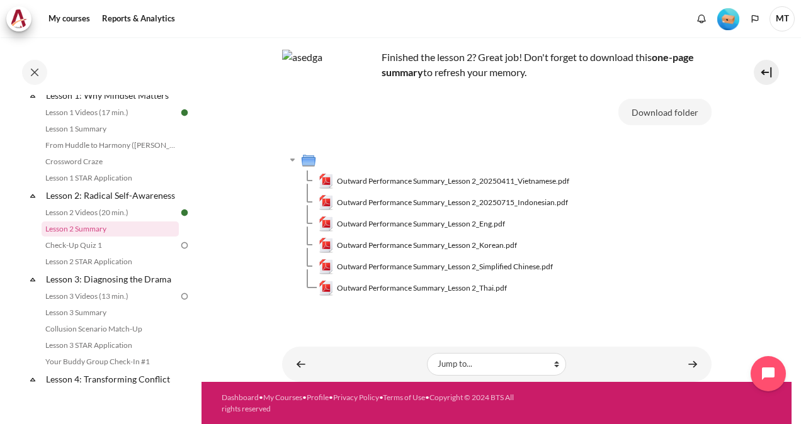
click at [672, 361] on div "Content" at bounding box center [635, 364] width 139 height 15
click at [685, 369] on link "Content" at bounding box center [692, 364] width 25 height 25
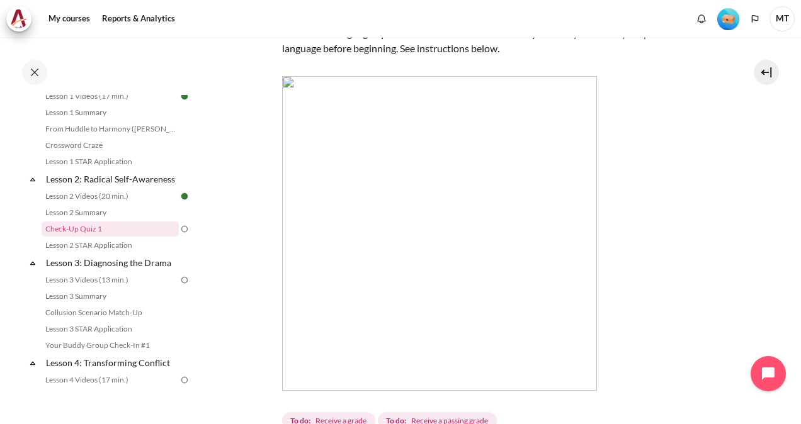
scroll to position [378, 0]
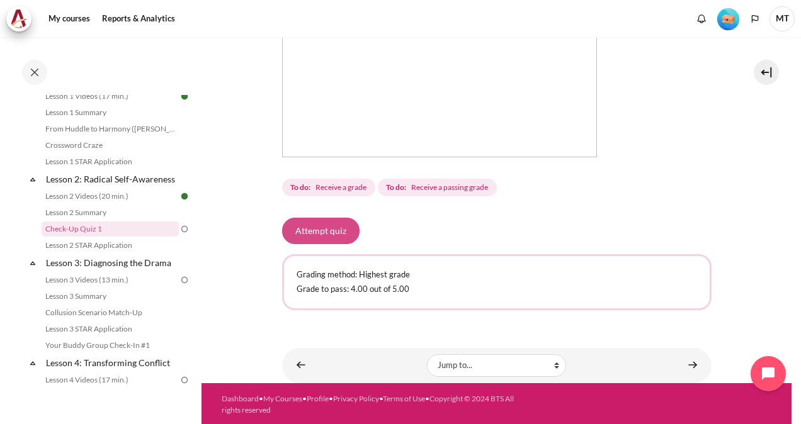
click at [331, 237] on button "Attempt quiz" at bounding box center [320, 231] width 77 height 26
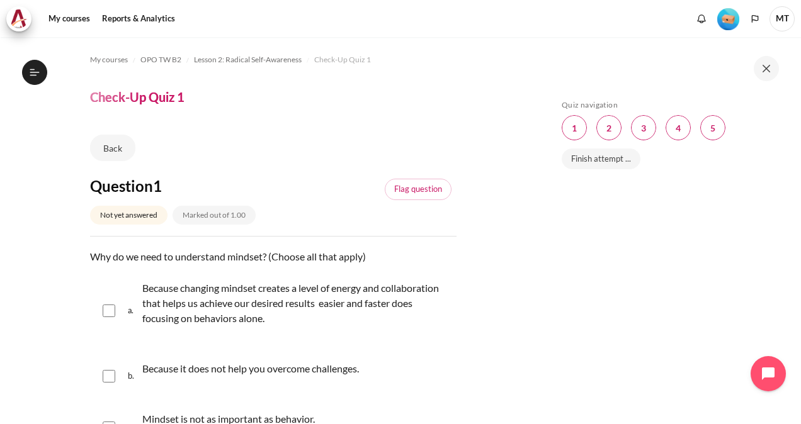
scroll to position [213, 0]
click at [769, 74] on button at bounding box center [765, 68] width 25 height 25
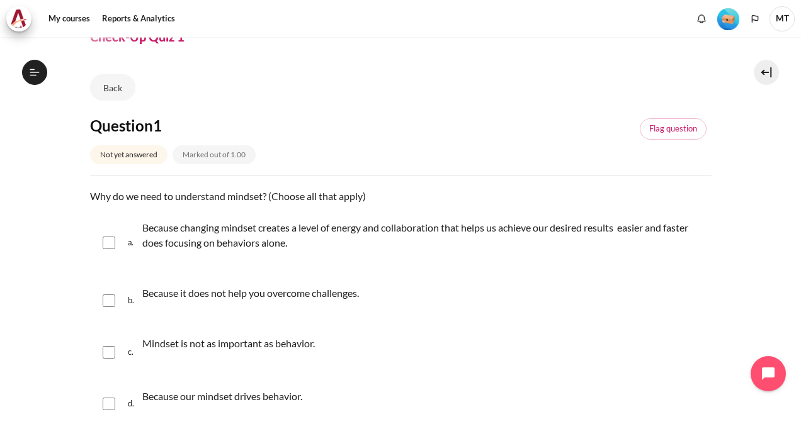
scroll to position [0, 0]
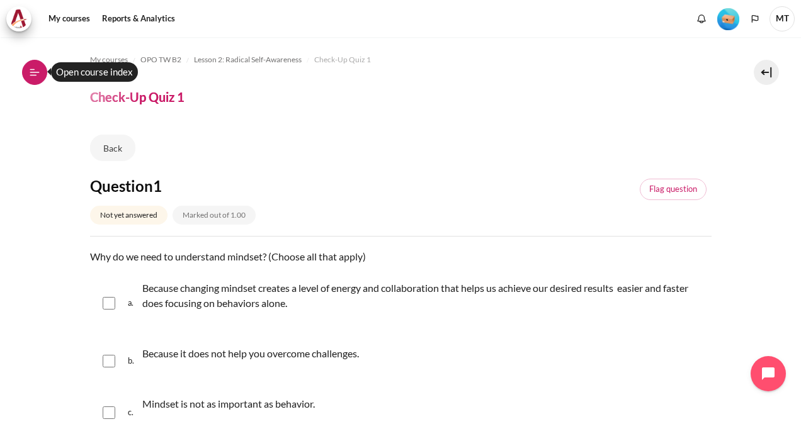
click at [42, 79] on button "Open course index" at bounding box center [34, 72] width 25 height 25
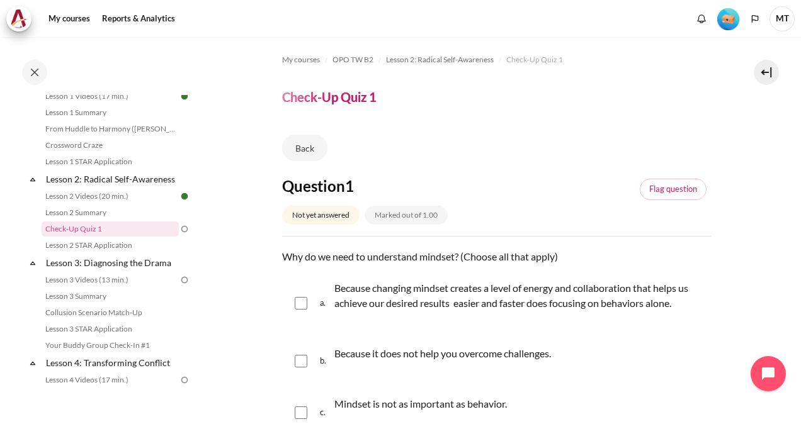
click at [301, 303] on input "Content" at bounding box center [301, 303] width 13 height 13
checkbox input "true"
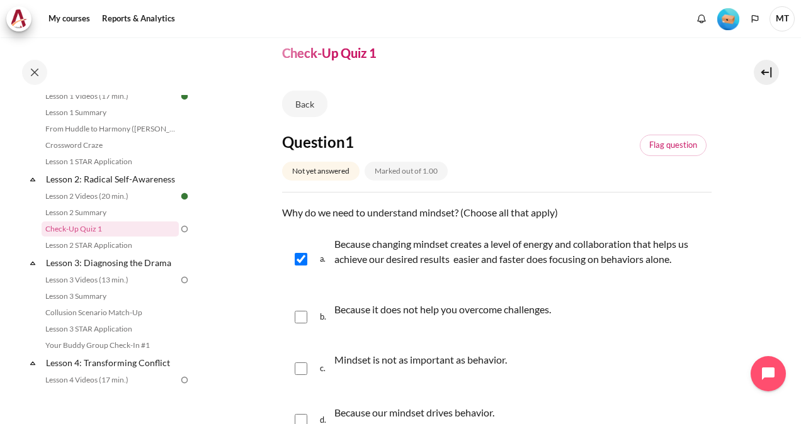
scroll to position [63, 0]
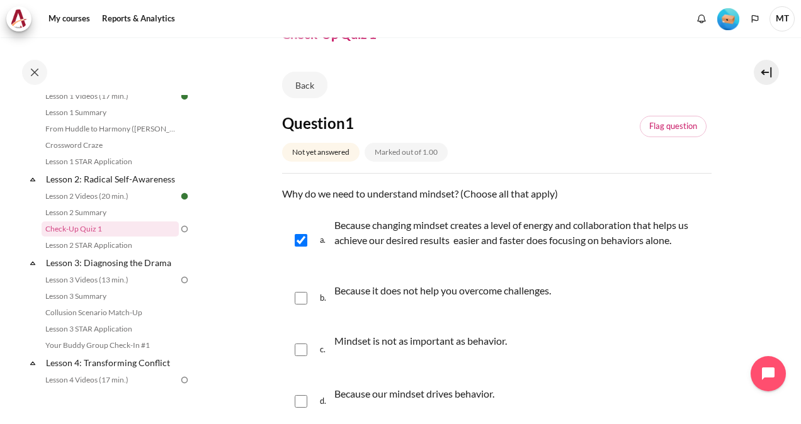
click at [299, 397] on input "Content" at bounding box center [301, 401] width 13 height 13
checkbox input "true"
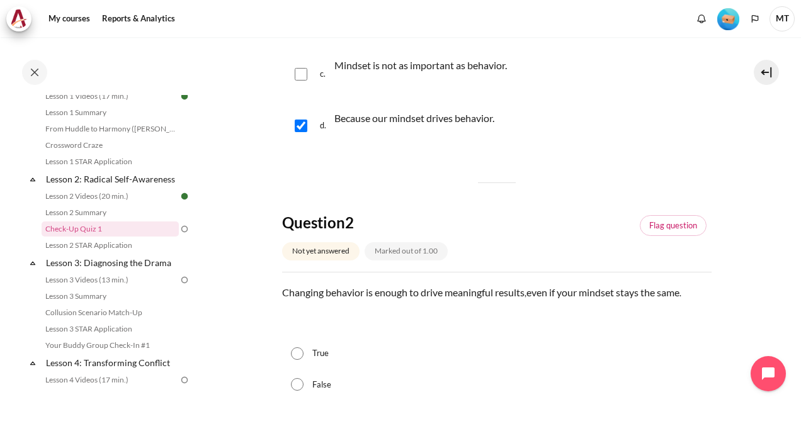
scroll to position [378, 0]
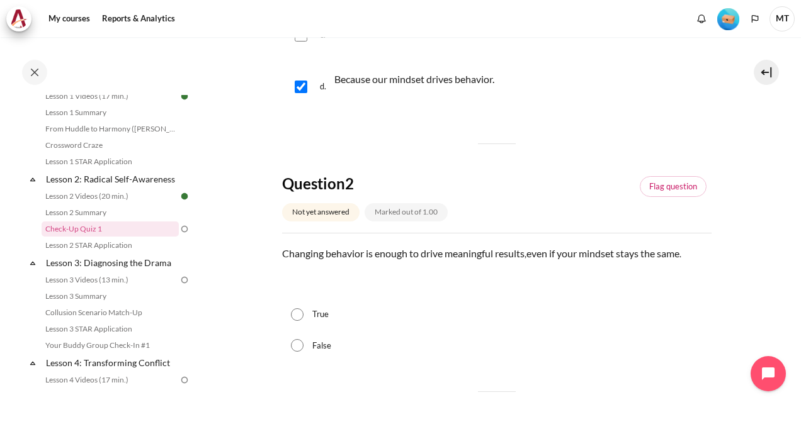
click at [293, 344] on input "False" at bounding box center [297, 345] width 13 height 13
radio input "true"
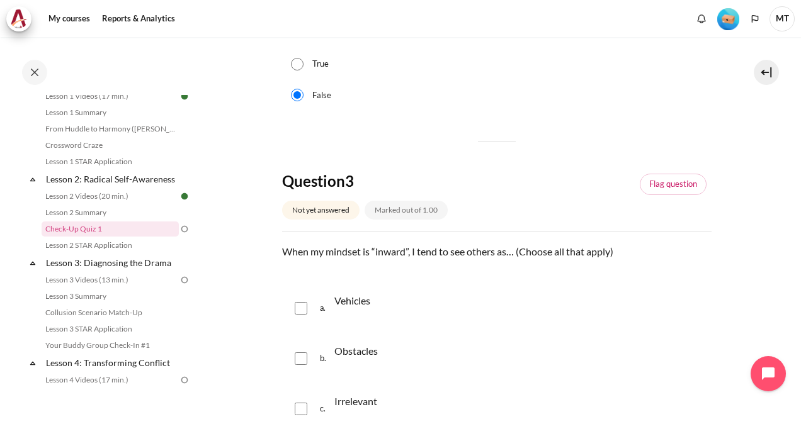
scroll to position [629, 0]
click at [293, 307] on div "a. Vehicles" at bounding box center [496, 307] width 429 height 48
click at [300, 307] on input "Content" at bounding box center [301, 307] width 13 height 13
checkbox input "true"
click at [298, 355] on input "Content" at bounding box center [301, 357] width 13 height 13
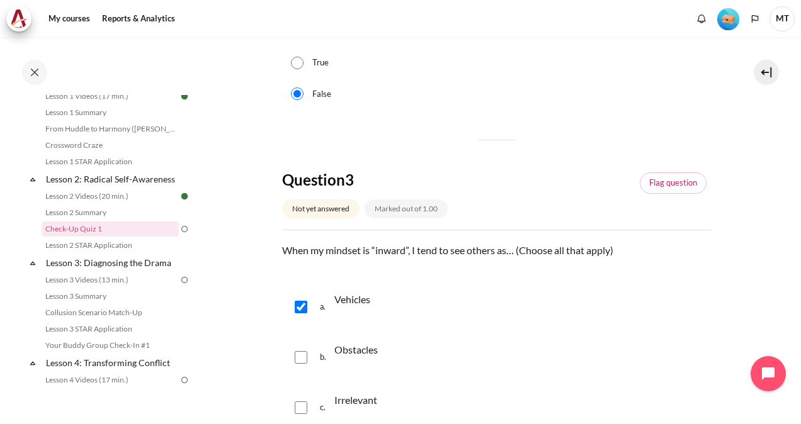
checkbox input "true"
click at [305, 398] on div "c. Irrelevant" at bounding box center [496, 408] width 429 height 48
click at [303, 403] on input "Content" at bounding box center [301, 408] width 13 height 13
checkbox input "true"
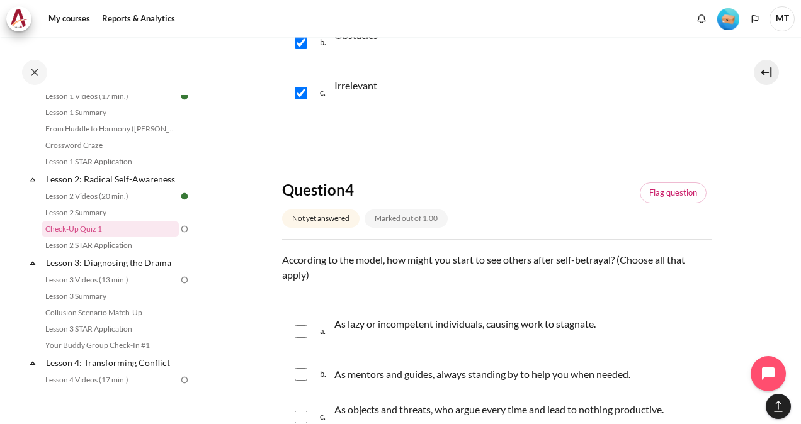
scroll to position [818, 0]
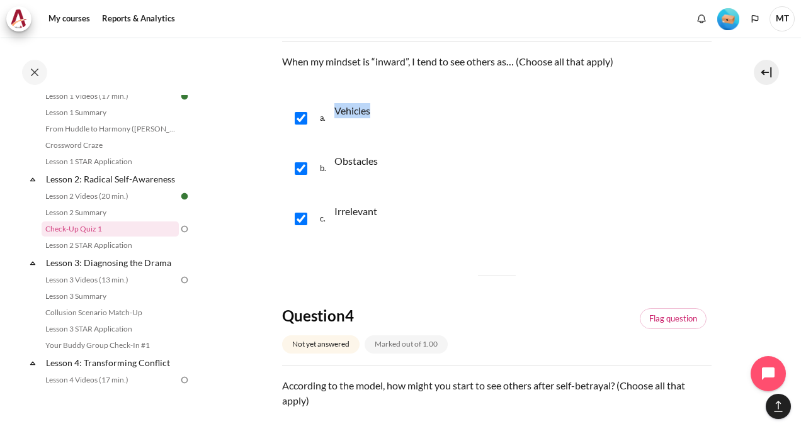
drag, startPoint x: 373, startPoint y: 107, endPoint x: 333, endPoint y: 104, distance: 39.8
click at [333, 104] on div "a. Vehicles" at bounding box center [496, 118] width 429 height 48
copy p "Vehicles"
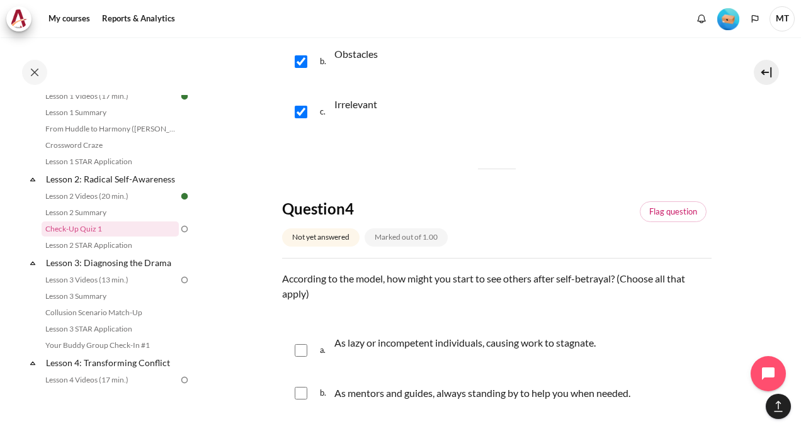
scroll to position [944, 0]
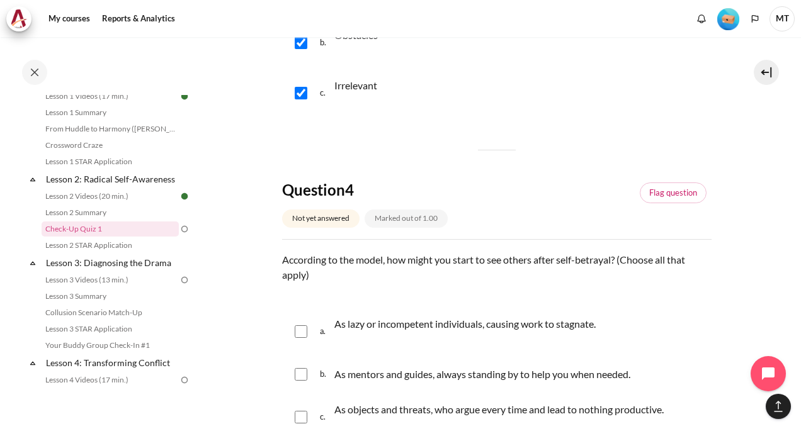
click at [300, 321] on div "a. As lazy or incompetent individuals, causing work to stagnate." at bounding box center [496, 332] width 429 height 48
click at [300, 330] on input "Content" at bounding box center [301, 331] width 13 height 13
checkbox input "true"
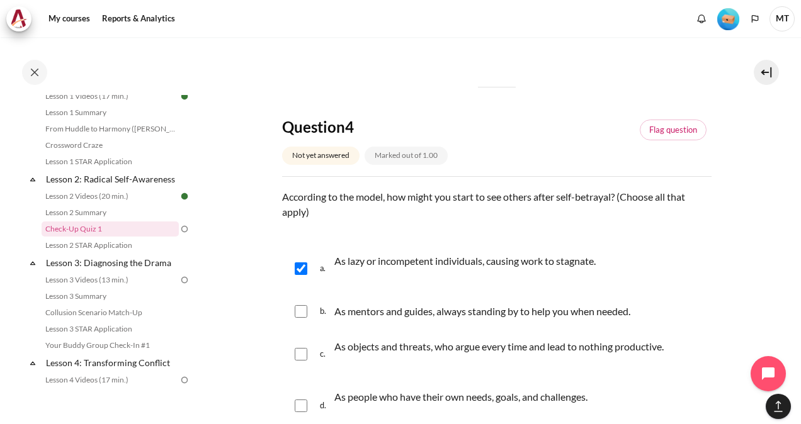
click at [311, 352] on div "c. As objects and threats, who argue every time and lead to nothing productive." at bounding box center [496, 354] width 429 height 48
click at [296, 348] on input "Content" at bounding box center [301, 354] width 13 height 13
checkbox input "true"
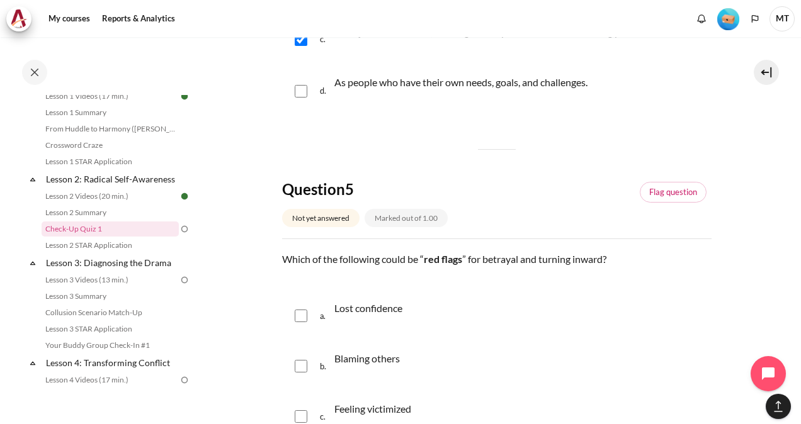
scroll to position [1385, 0]
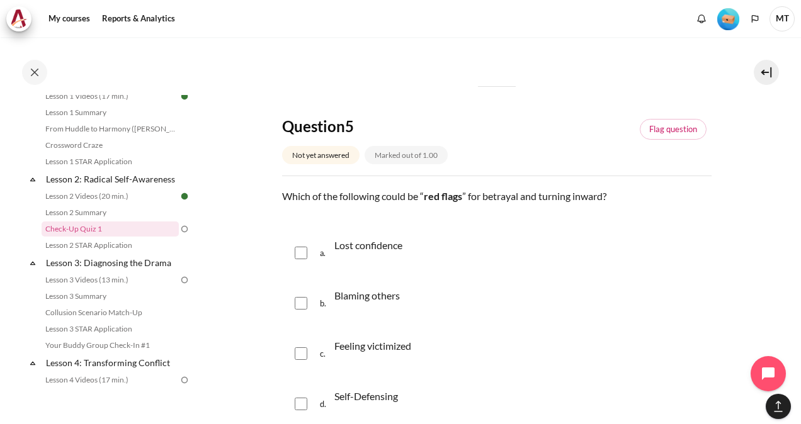
click at [306, 247] on input "Content" at bounding box center [301, 253] width 13 height 13
checkbox input "true"
click at [297, 305] on input "Content" at bounding box center [301, 303] width 13 height 13
checkbox input "true"
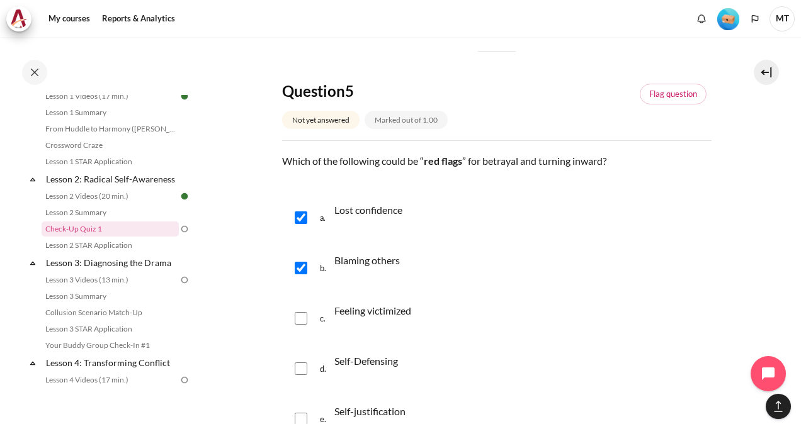
scroll to position [1448, 0]
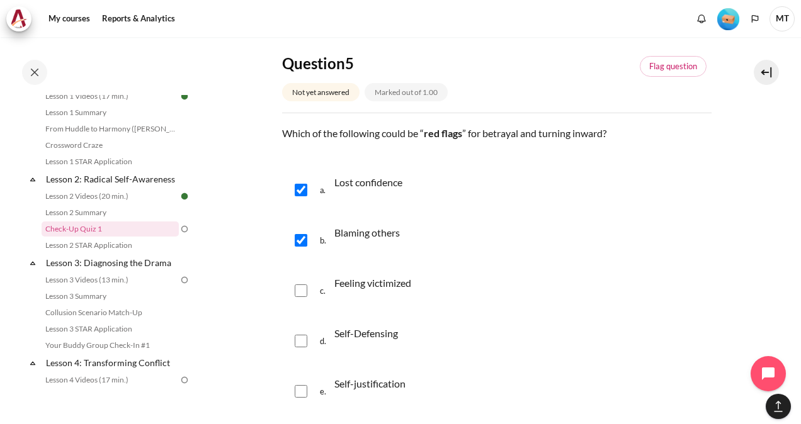
click at [307, 294] on div "c. Feeling victimized" at bounding box center [496, 291] width 429 height 48
click at [304, 290] on input "Content" at bounding box center [301, 290] width 13 height 13
checkbox input "true"
click at [303, 346] on input "Content" at bounding box center [301, 341] width 13 height 13
checkbox input "true"
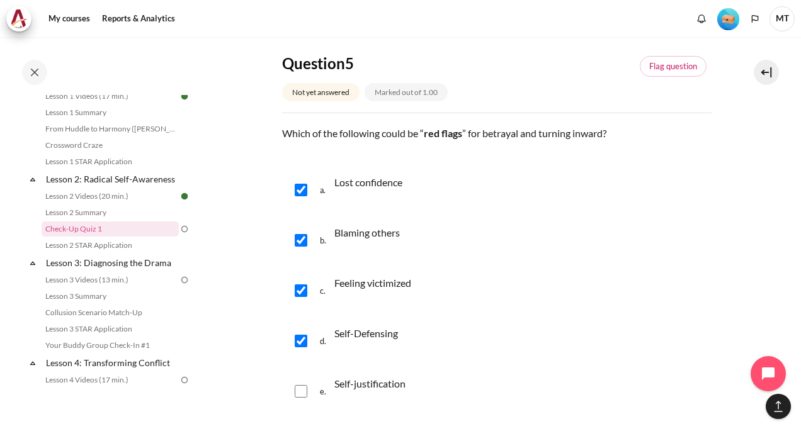
drag, startPoint x: 419, startPoint y: 383, endPoint x: 330, endPoint y: 381, distance: 89.4
click at [330, 381] on div "e. Self-justification" at bounding box center [496, 392] width 429 height 48
copy div "Self-justification"
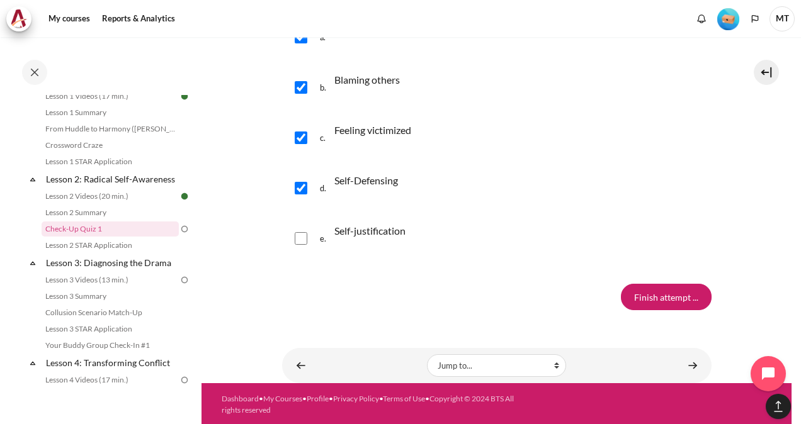
click at [289, 235] on div "e. Self-justification" at bounding box center [496, 239] width 429 height 48
click at [300, 237] on input "Content" at bounding box center [301, 238] width 13 height 13
checkbox input "true"
click at [660, 293] on input "Finish attempt ..." at bounding box center [666, 297] width 91 height 26
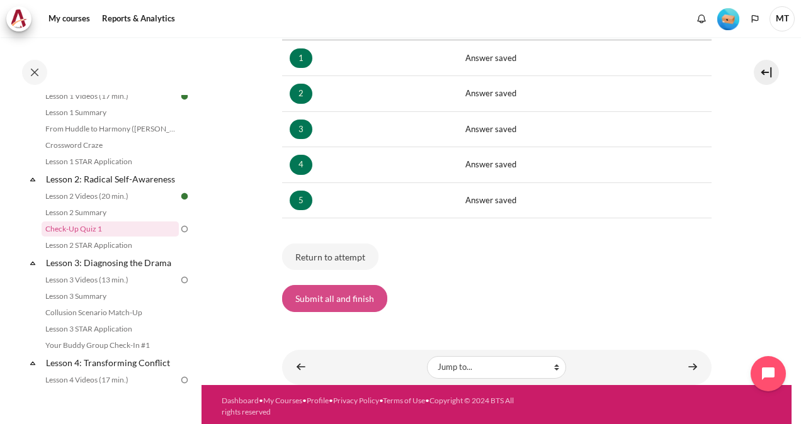
scroll to position [232, 0]
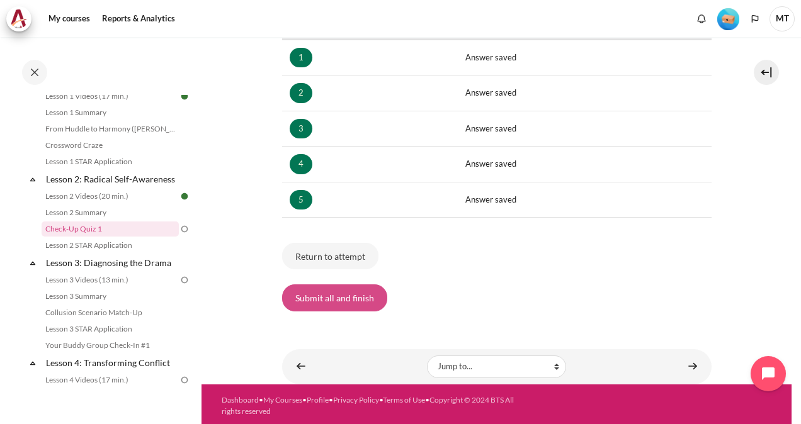
click at [322, 289] on button "Submit all and finish" at bounding box center [334, 297] width 105 height 26
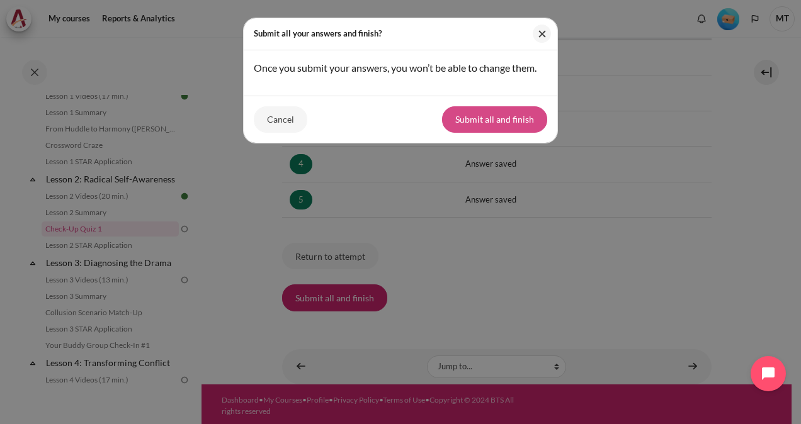
click at [504, 123] on button "Submit all and finish" at bounding box center [494, 119] width 105 height 26
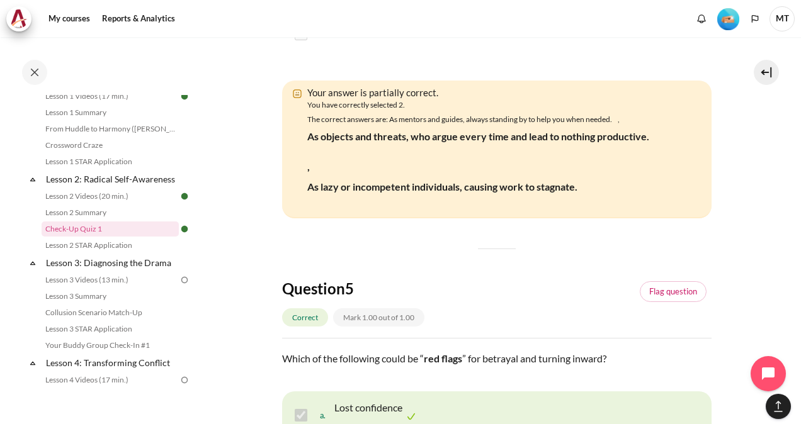
scroll to position [1888, 0]
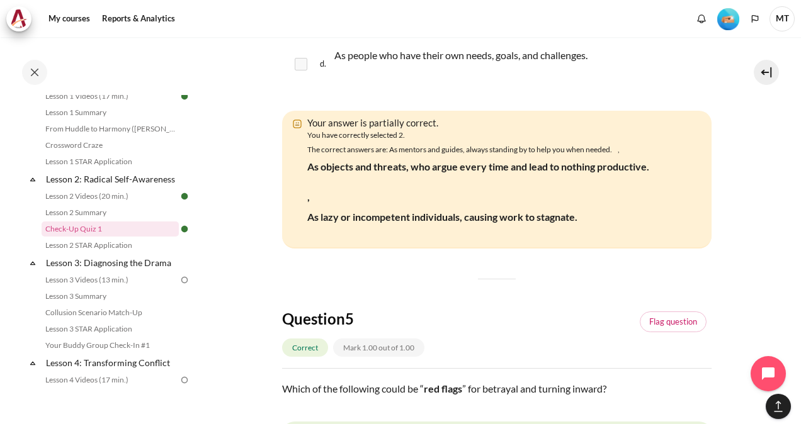
drag, startPoint x: 636, startPoint y: 194, endPoint x: 332, endPoint y: 196, distance: 303.4
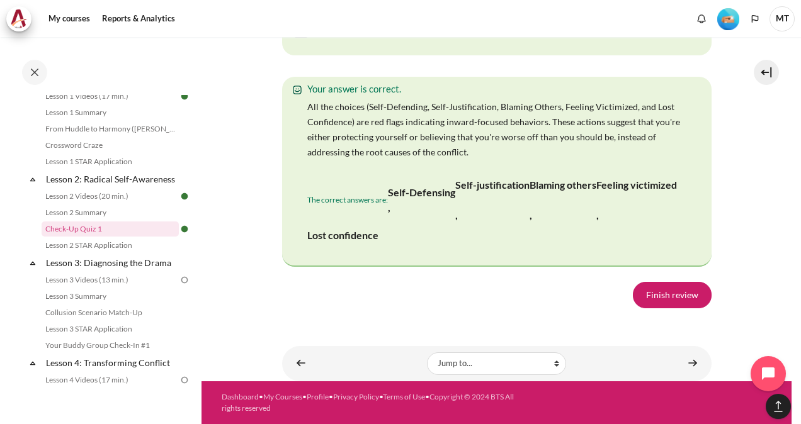
scroll to position [2753, 0]
click at [665, 296] on link "Finish review" at bounding box center [672, 295] width 79 height 26
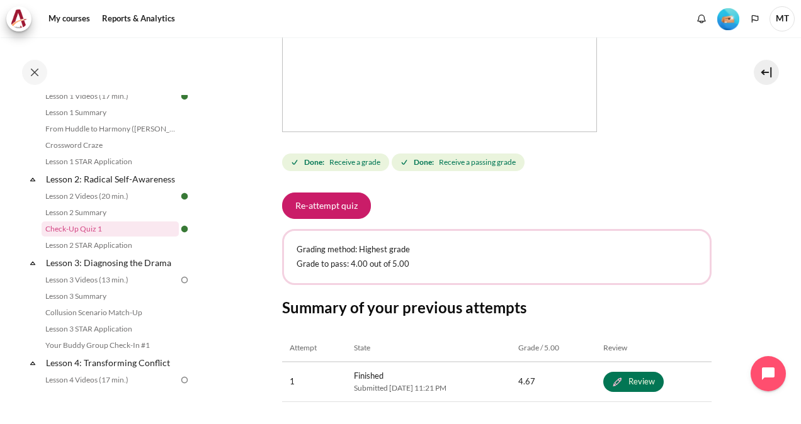
scroll to position [529, 0]
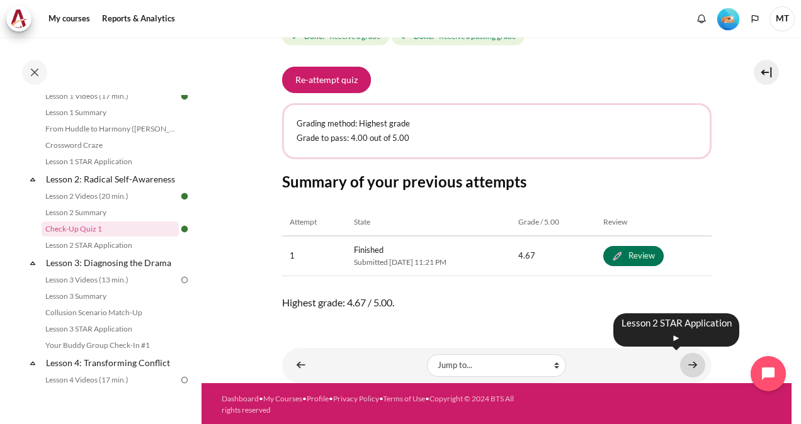
click at [685, 364] on link "Content" at bounding box center [692, 365] width 25 height 25
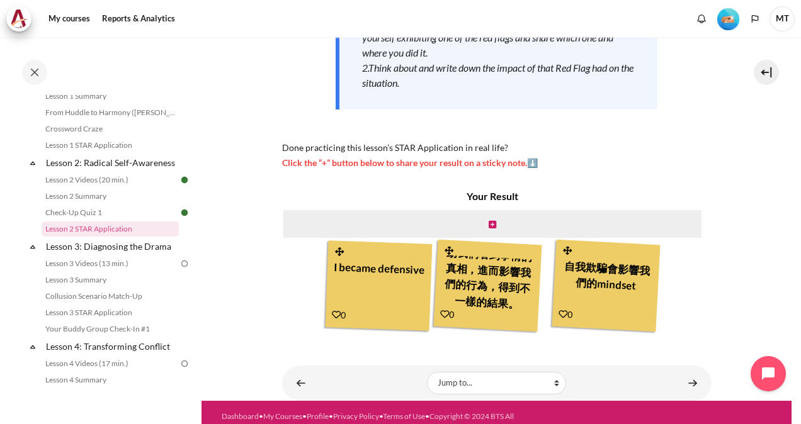
scroll to position [279, 0]
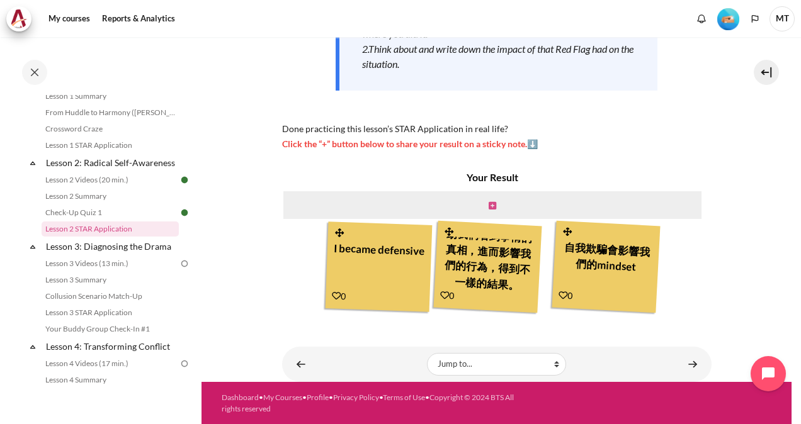
click at [488, 204] on icon "Content" at bounding box center [492, 205] width 8 height 9
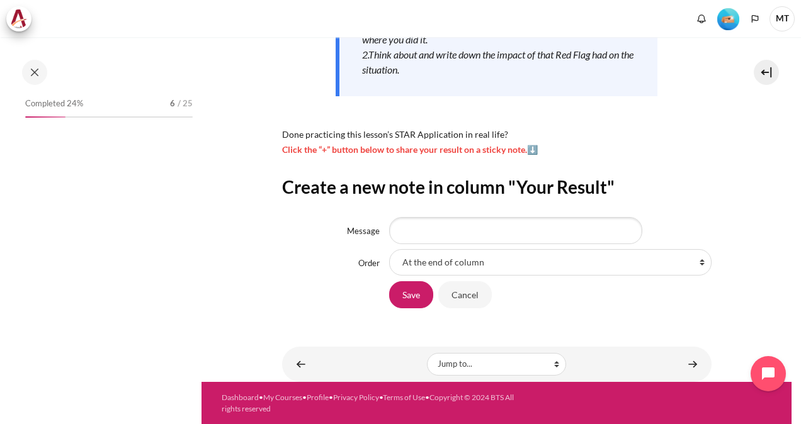
scroll to position [229, 0]
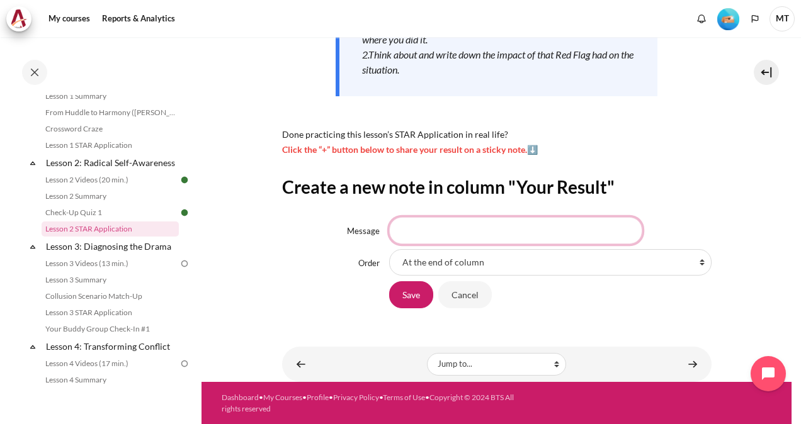
click at [431, 230] on input "Message" at bounding box center [515, 230] width 253 height 26
click at [429, 264] on select "At the end of column First place in column After 'I became defensive' After '我們…" at bounding box center [550, 262] width 322 height 26
select select "3"
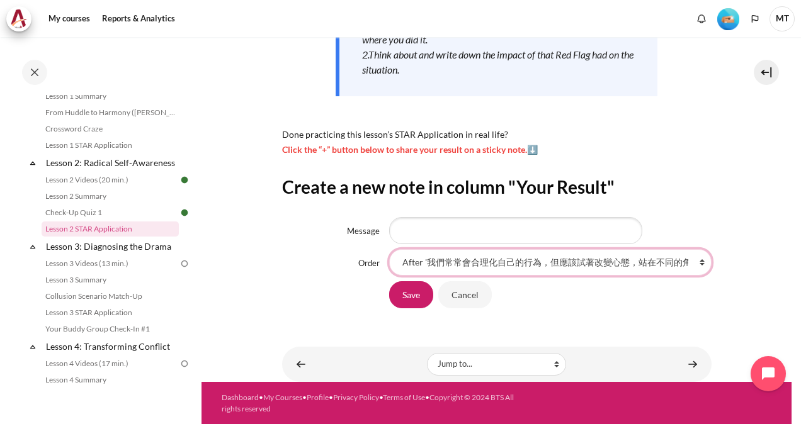
click at [389, 249] on select "At the end of column First place in column After 'I became defensive' After '我們…" at bounding box center [550, 262] width 322 height 26
click at [469, 230] on input "Message" at bounding box center [515, 230] width 253 height 26
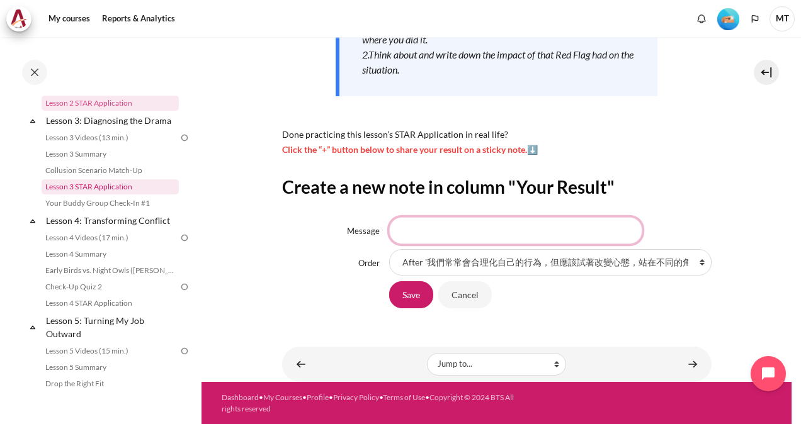
scroll to position [292, 0]
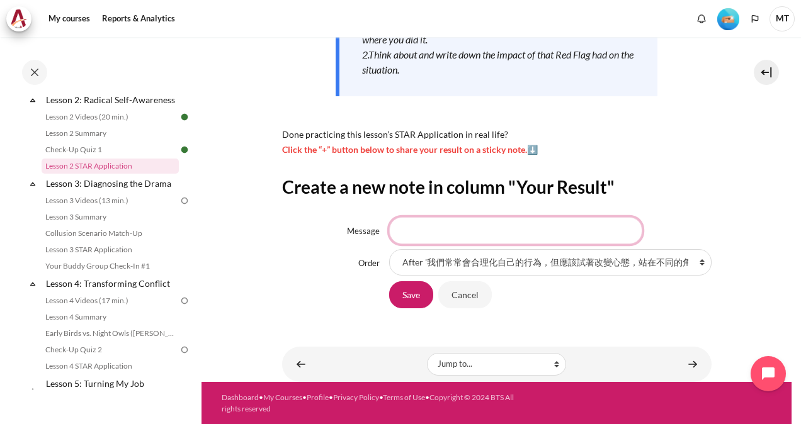
click at [434, 227] on input "Message" at bounding box center [515, 230] width 253 height 26
click at [402, 263] on select "At the end of column First place in column After 'I became defensive' After '我們…" at bounding box center [550, 262] width 322 height 26
click at [668, 217] on div "Content" at bounding box center [550, 230] width 322 height 26
click at [477, 230] on input "Message" at bounding box center [515, 230] width 253 height 26
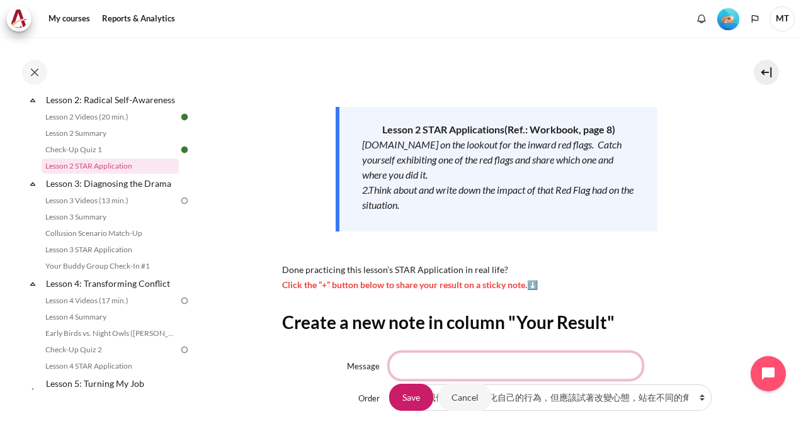
scroll to position [189, 0]
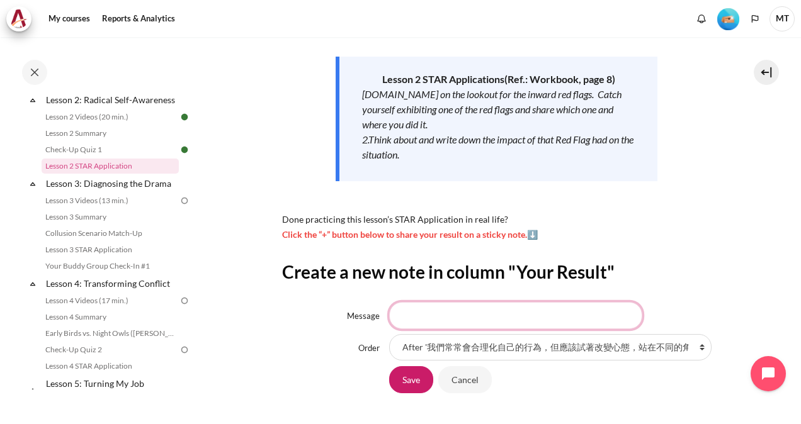
click at [429, 314] on input "Message" at bounding box center [515, 315] width 253 height 26
paste input "Awareness of red flags and your own defensiveness is the first step toward chan…"
click at [594, 315] on input "Awareness of red flags and your own defensiveness is the first step toward chan…" at bounding box center [515, 315] width 253 height 26
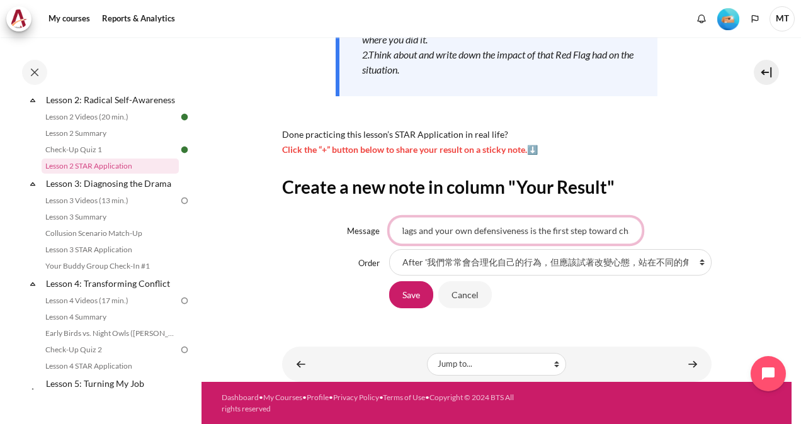
scroll to position [0, 0]
drag, startPoint x: 522, startPoint y: 229, endPoint x: 366, endPoint y: 242, distance: 156.7
click at [366, 242] on div "Message Awareness of red flags and your own defensiveness is the first step tow…" at bounding box center [496, 230] width 429 height 26
click at [539, 233] on input "Awareness of red flags and your own defensiveness is the first step toward chan…" at bounding box center [515, 230] width 253 height 26
click at [498, 235] on input "Awareness of red flags and your own defensiveness is the first step toward chan…" at bounding box center [515, 230] width 253 height 26
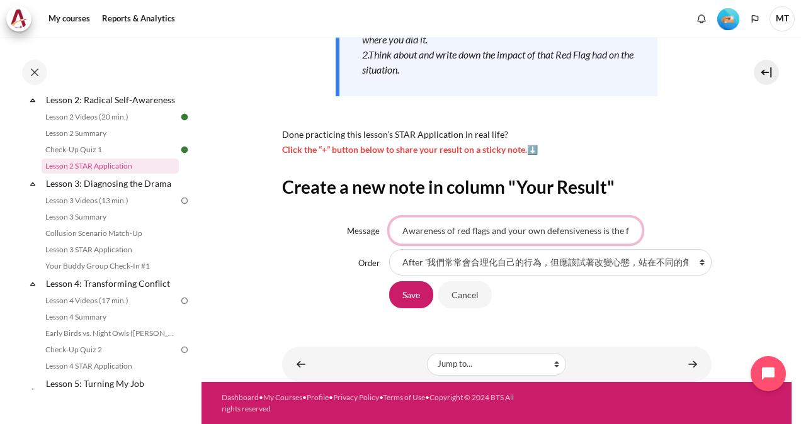
drag, startPoint x: 521, startPoint y: 232, endPoint x: 505, endPoint y: 234, distance: 15.9
click at [505, 234] on input "Awareness of red flags and your own defensiveness is the first step toward chan…" at bounding box center [515, 230] width 253 height 26
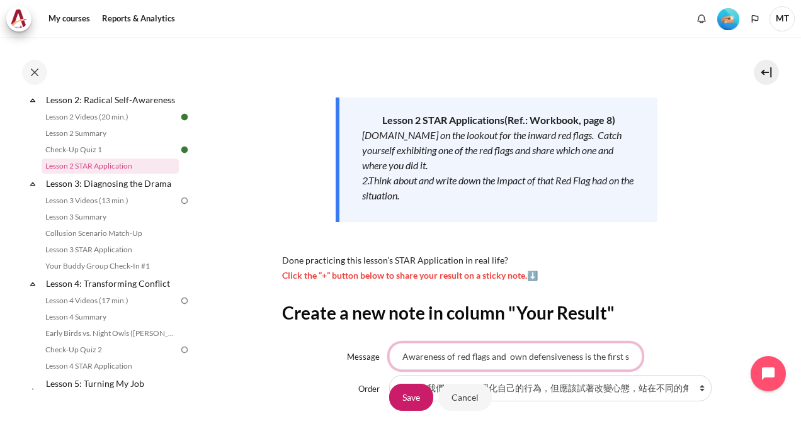
scroll to position [274, 0]
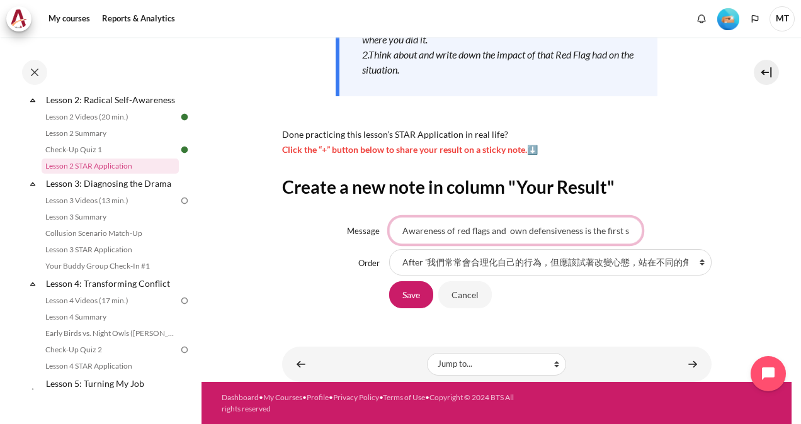
click at [506, 230] on input "Awareness of red flags and own defensiveness is the first step toward changing …" at bounding box center [515, 230] width 253 height 26
drag, startPoint x: 604, startPoint y: 234, endPoint x: 653, endPoint y: 224, distance: 50.6
click at [653, 224] on div "Awareness of red flags and our own defensiveness is the first step toward chang…" at bounding box center [550, 230] width 322 height 26
click at [582, 230] on input "Awareness of red flags and our own defensiveness is the first step toward chang…" at bounding box center [515, 230] width 253 height 26
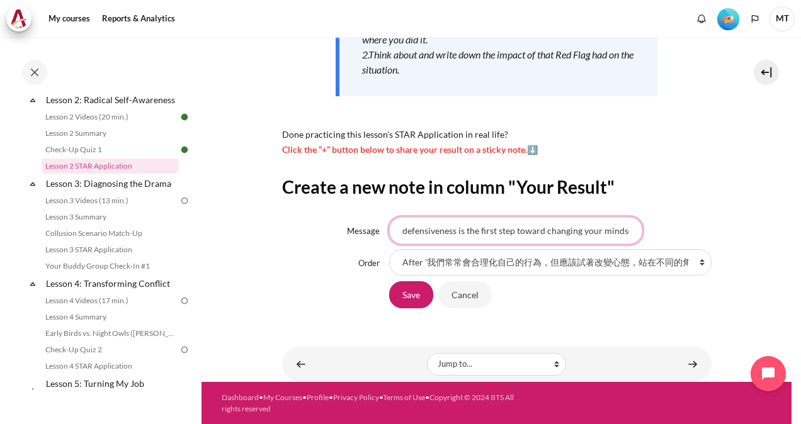
click at [592, 230] on input "Awareness of red flags and our own defensiveness is the first step toward chang…" at bounding box center [515, 230] width 253 height 26
click at [627, 231] on input "Awareness of red flags and our own defensiveness is the first step toward chang…" at bounding box center [515, 230] width 253 height 26
type input "Awareness of red flags and our own defensiveness is the first step toward chang…"
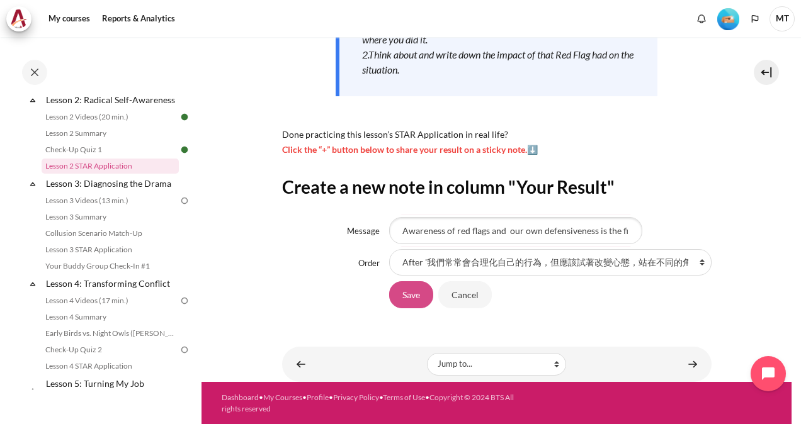
click at [408, 290] on input "Save" at bounding box center [411, 294] width 44 height 26
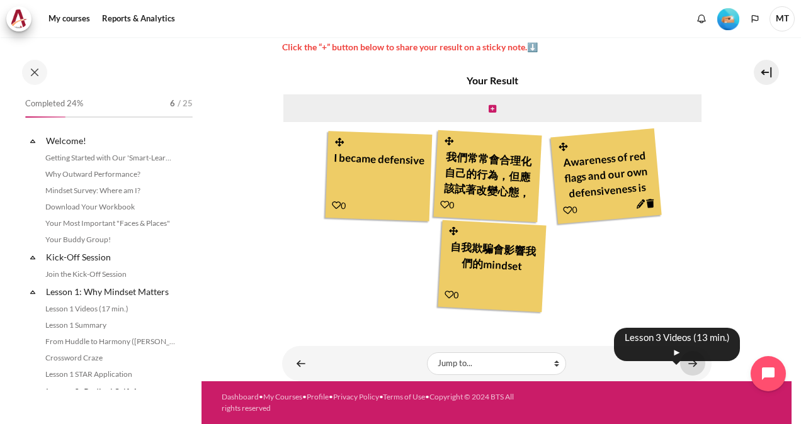
scroll to position [229, 0]
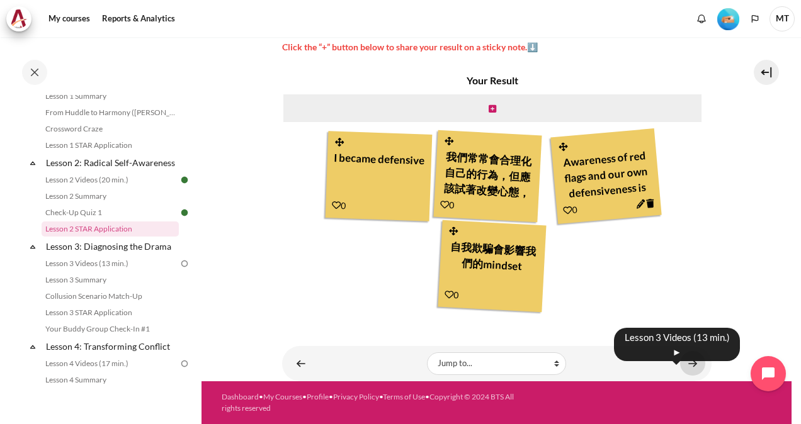
click at [687, 361] on link "Content" at bounding box center [692, 363] width 25 height 25
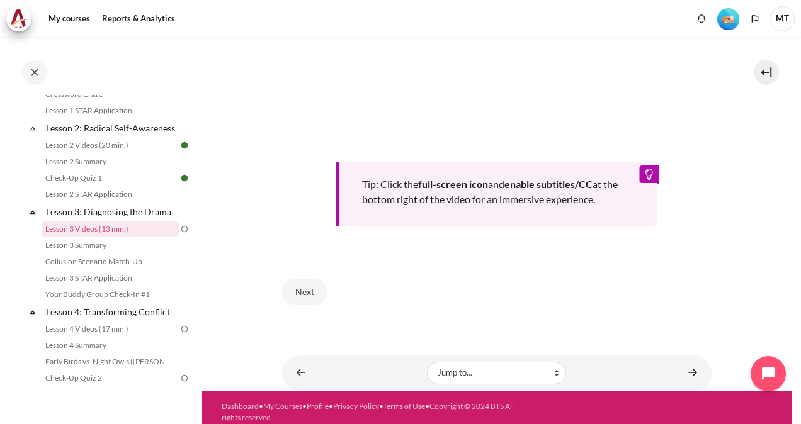
scroll to position [519, 0]
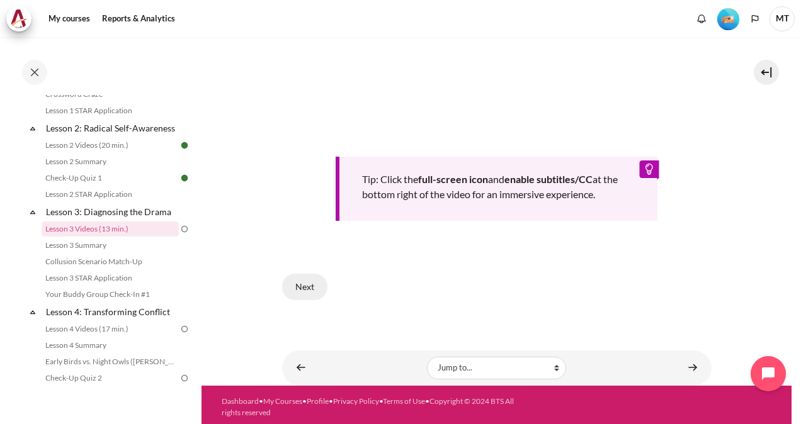
click at [291, 280] on button "Next" at bounding box center [304, 287] width 45 height 26
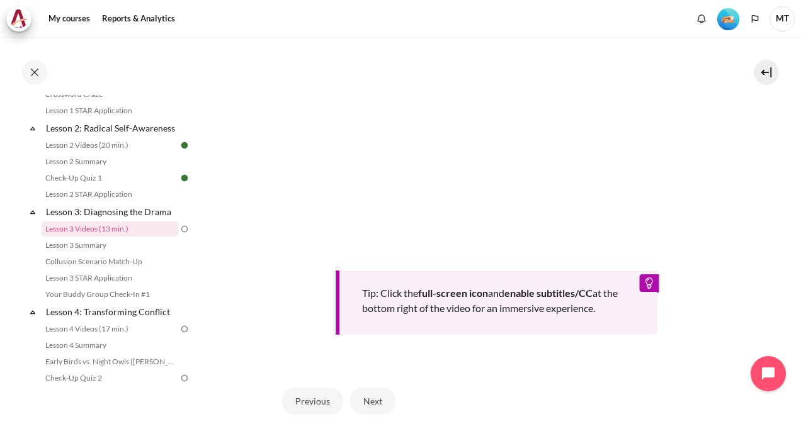
scroll to position [424, 0]
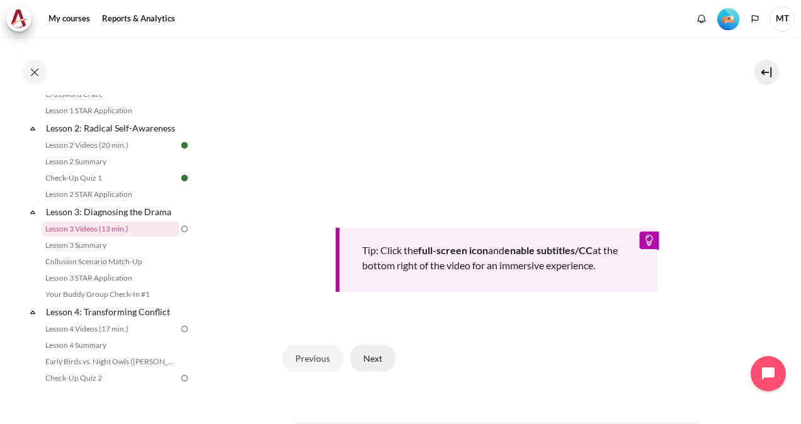
click at [366, 371] on button "Next" at bounding box center [372, 358] width 45 height 26
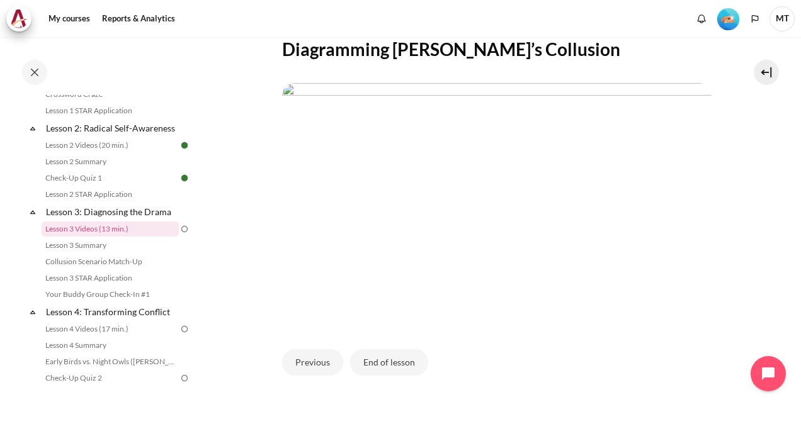
scroll to position [349, 0]
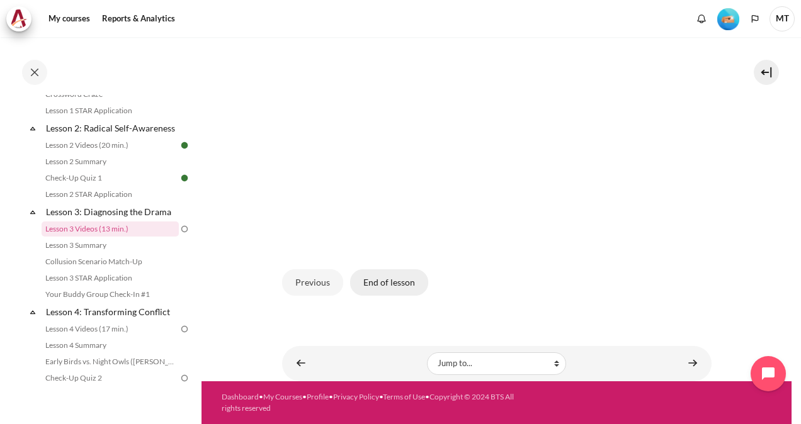
click at [394, 286] on button "End of lesson" at bounding box center [389, 282] width 78 height 26
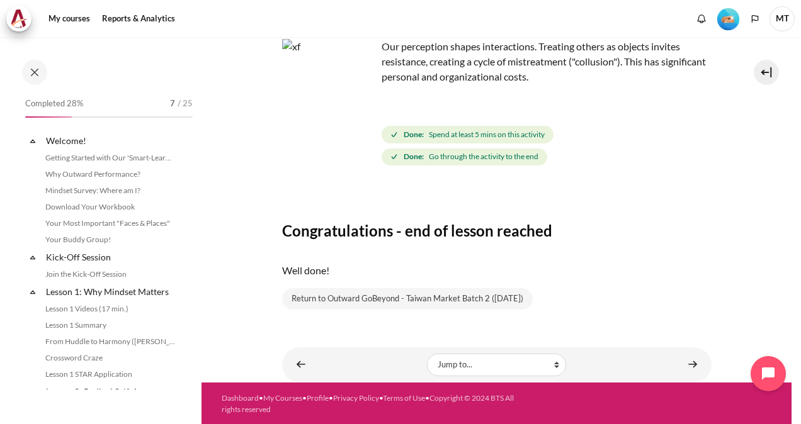
scroll to position [264, 0]
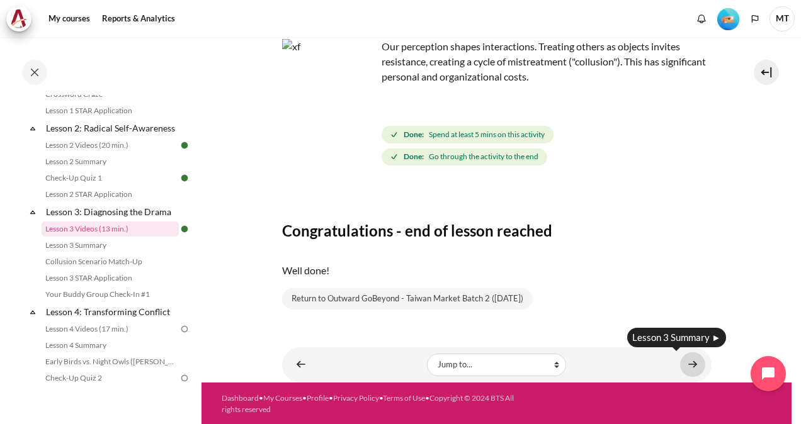
click at [680, 369] on link "Content" at bounding box center [692, 364] width 25 height 25
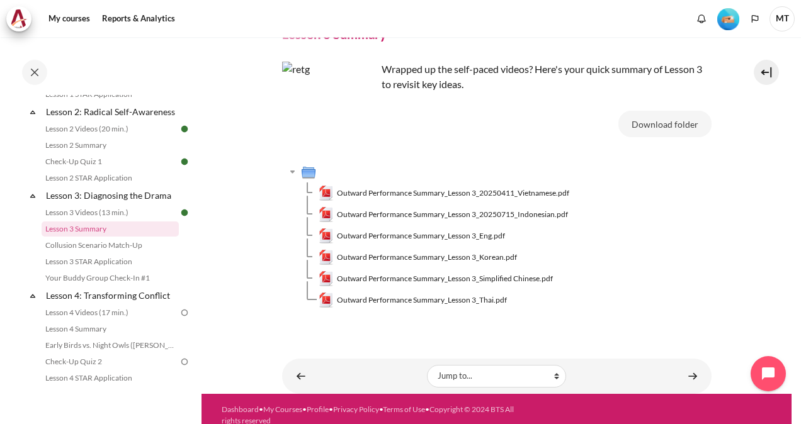
scroll to position [75, 0]
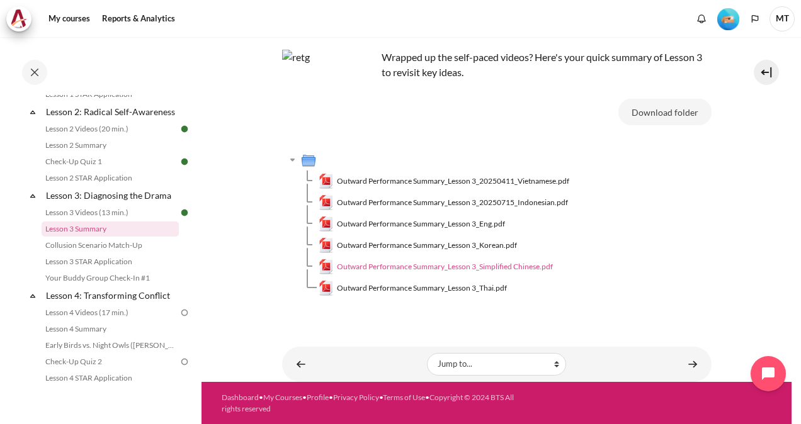
click at [513, 265] on span "Outward Performance Summary_Lesson 3_Simplified Chinese.pdf" at bounding box center [445, 266] width 216 height 11
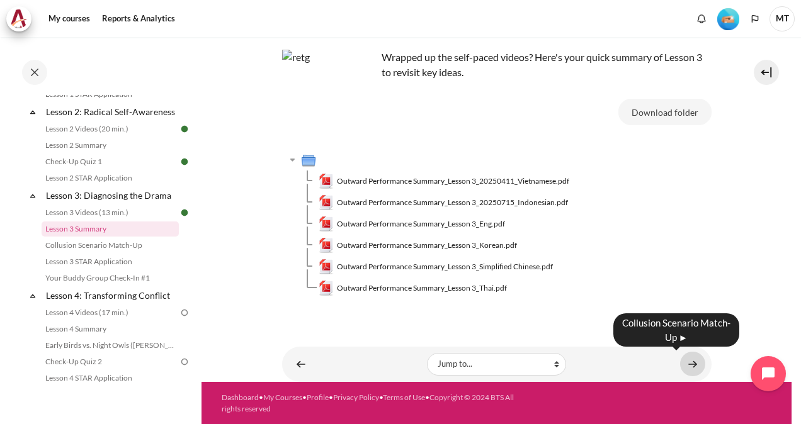
click at [680, 363] on link "Content" at bounding box center [692, 364] width 25 height 25
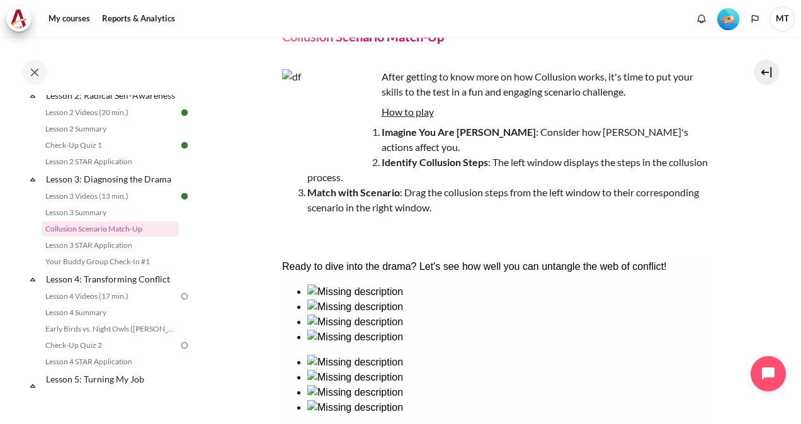
scroll to position [189, 0]
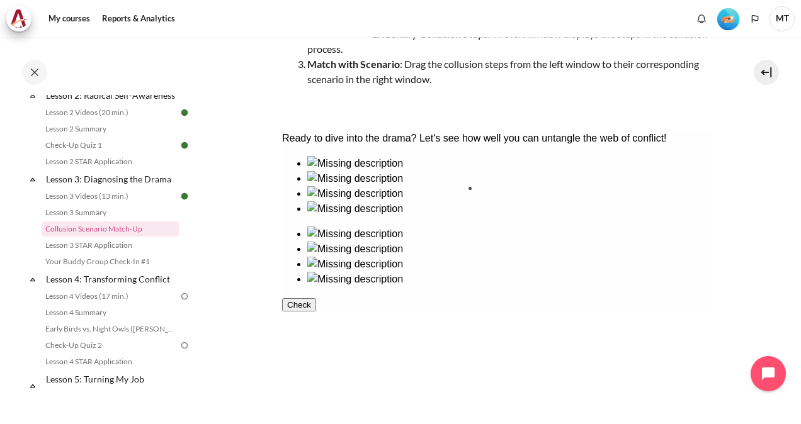
drag, startPoint x: 439, startPoint y: 320, endPoint x: 541, endPoint y: 227, distance: 138.1
drag, startPoint x: 524, startPoint y: 218, endPoint x: 425, endPoint y: 302, distance: 129.4
click at [425, 302] on div at bounding box center [495, 229] width 429 height 146
drag, startPoint x: 532, startPoint y: 225, endPoint x: 407, endPoint y: 321, distance: 158.5
click at [407, 302] on div at bounding box center [495, 229] width 429 height 146
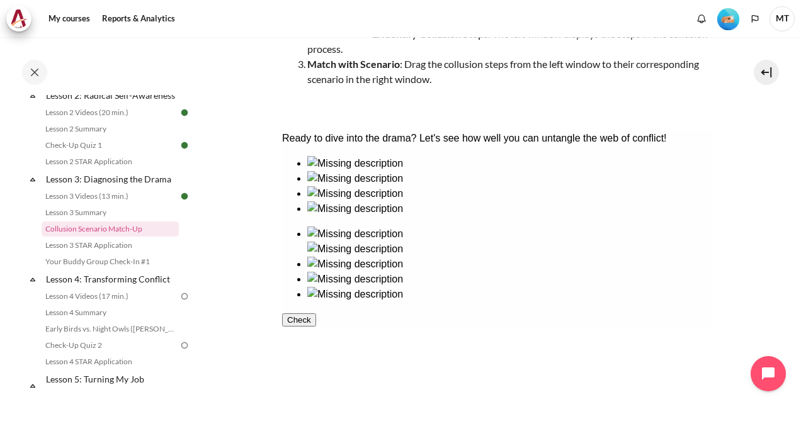
drag, startPoint x: 560, startPoint y: 247, endPoint x: 417, endPoint y: 318, distance: 160.4
click at [417, 302] on div at bounding box center [495, 229] width 429 height 146
click at [416, 217] on ul at bounding box center [495, 186] width 429 height 60
click at [402, 227] on img at bounding box center [355, 234] width 96 height 15
click at [530, 227] on ul at bounding box center [495, 257] width 429 height 60
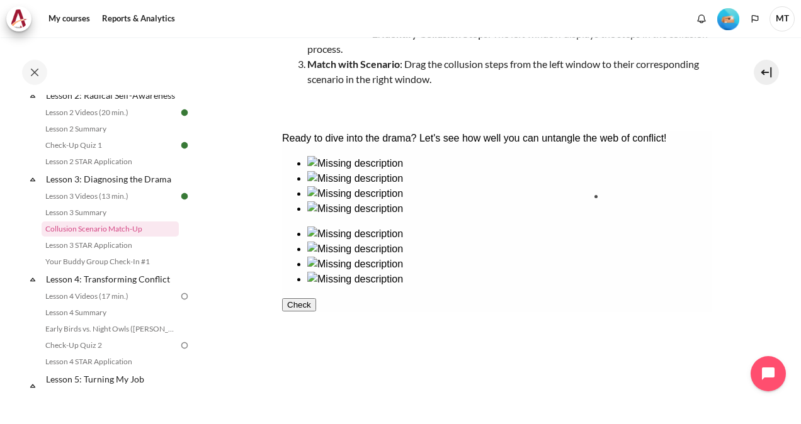
drag, startPoint x: 318, startPoint y: 235, endPoint x: 631, endPoint y: 234, distance: 312.2
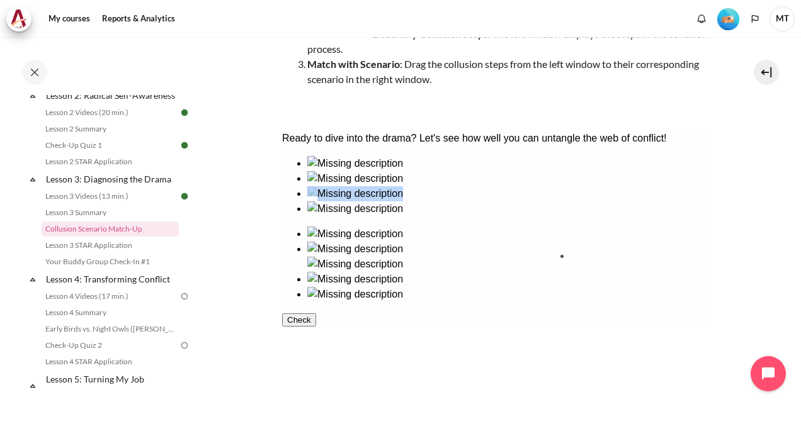
drag, startPoint x: 402, startPoint y: 239, endPoint x: 594, endPoint y: 298, distance: 201.5
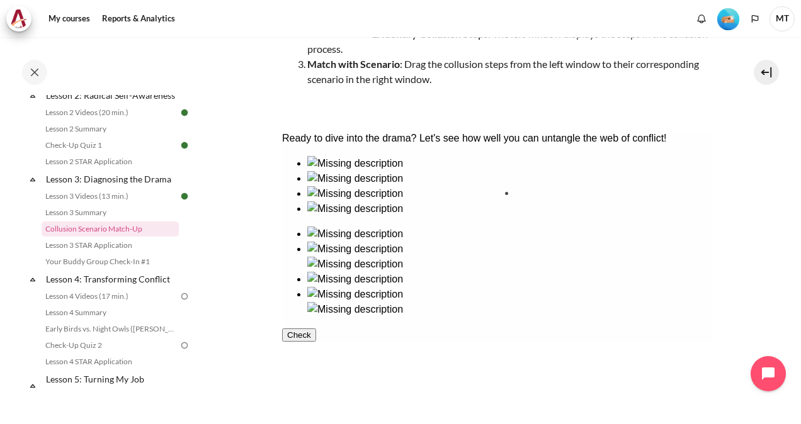
drag, startPoint x: 416, startPoint y: 309, endPoint x: 555, endPoint y: 221, distance: 164.7
drag, startPoint x: 332, startPoint y: 331, endPoint x: 554, endPoint y: 317, distance: 222.0
click at [315, 372] on button "Check" at bounding box center [298, 365] width 34 height 13
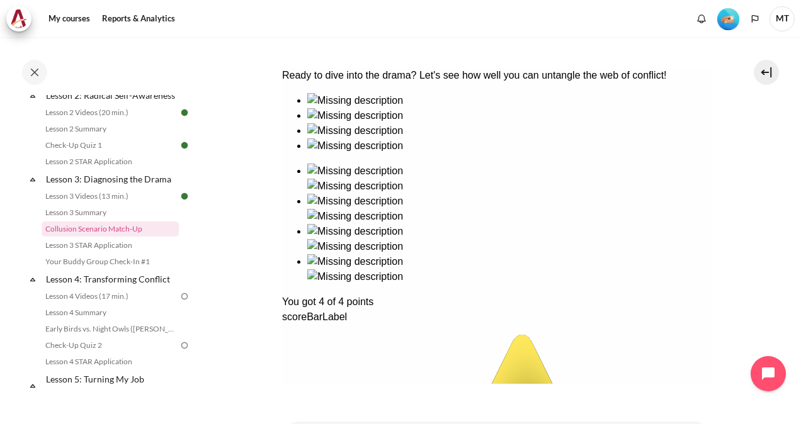
scroll to position [312, 0]
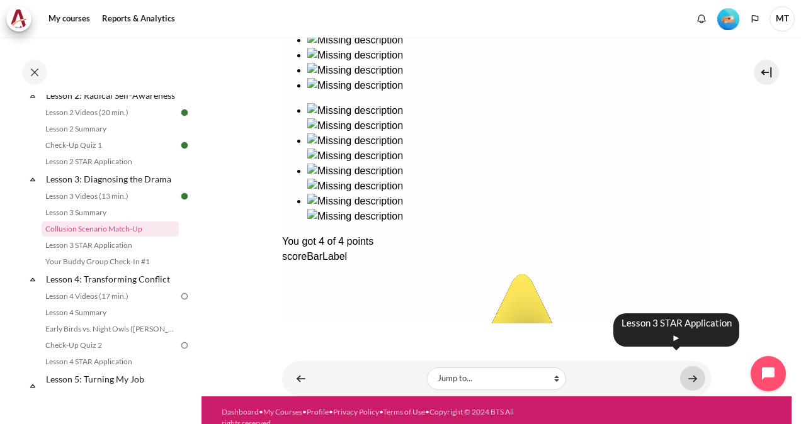
click at [687, 366] on link "Content" at bounding box center [692, 378] width 25 height 25
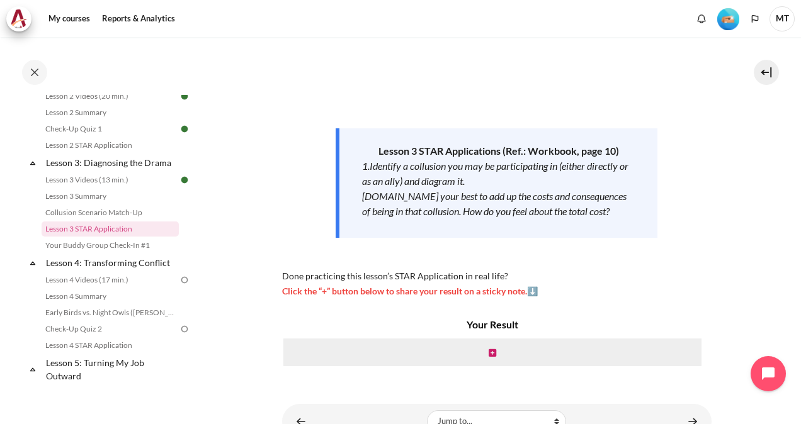
scroll to position [175, 0]
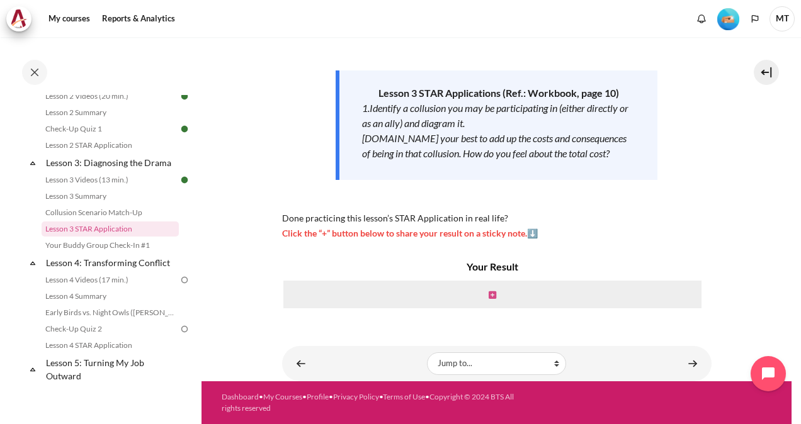
click at [490, 297] on icon "Content" at bounding box center [492, 295] width 8 height 9
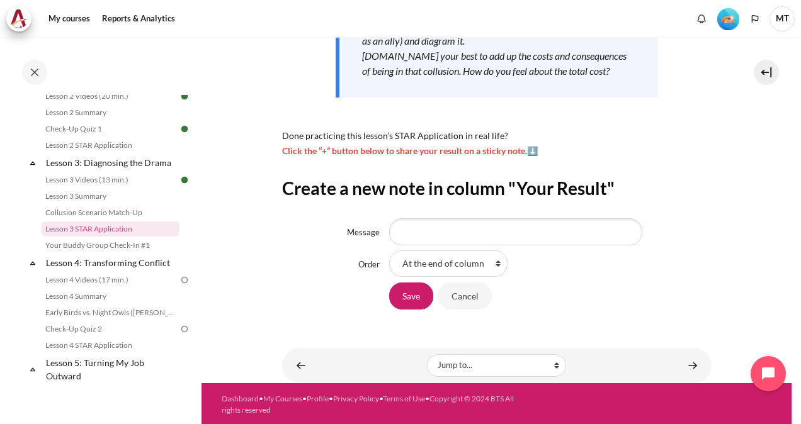
scroll to position [259, 0]
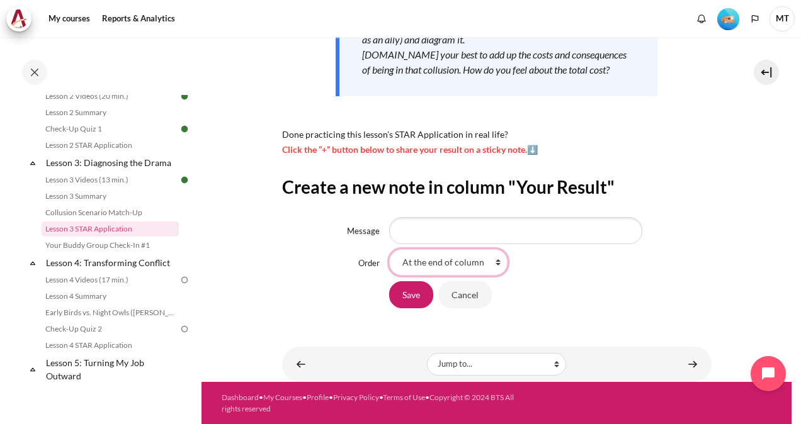
click at [471, 266] on select "At the end of column First place in column" at bounding box center [448, 262] width 118 height 26
click at [569, 271] on div "At the end of column First place in column" at bounding box center [550, 262] width 322 height 26
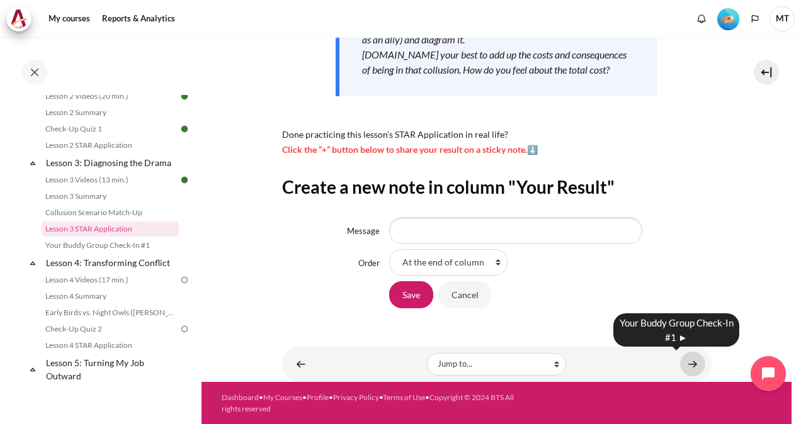
click at [690, 361] on link "Content" at bounding box center [692, 364] width 25 height 25
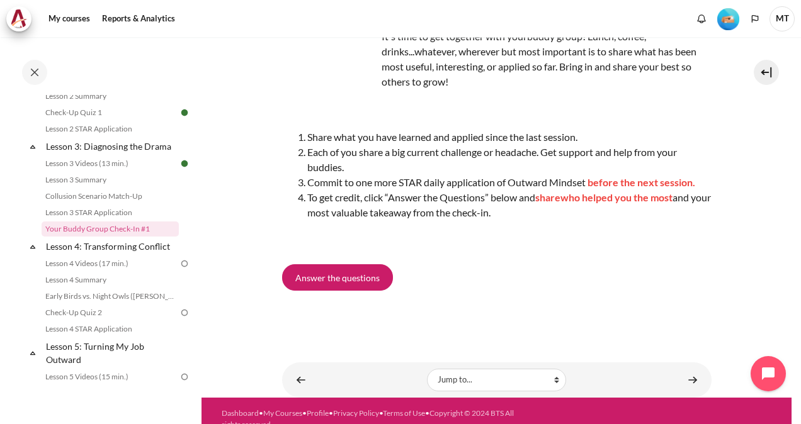
scroll to position [147, 0]
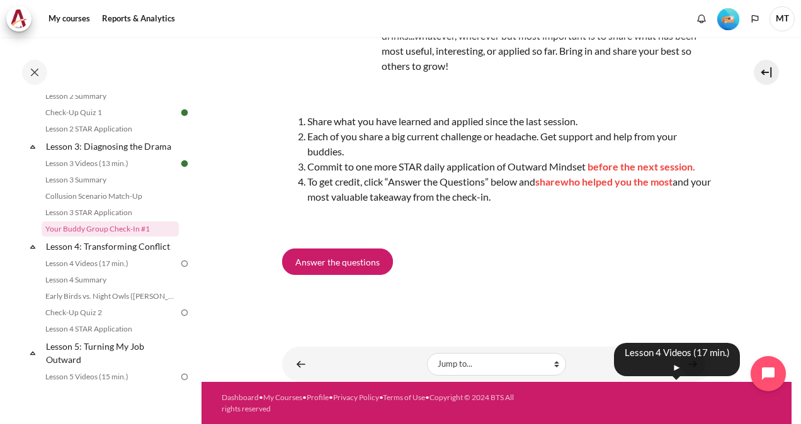
click at [686, 365] on div "Lesson 4 Videos (17 min.) ►" at bounding box center [677, 360] width 126 height 42
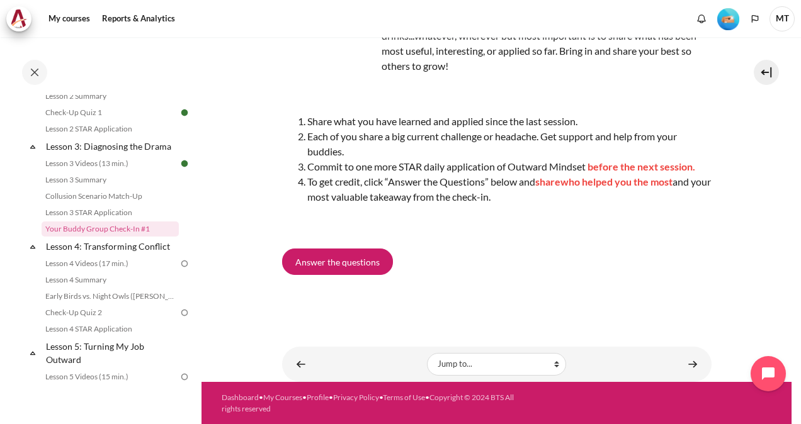
click at [687, 363] on div "Lesson 4 Videos (17 min.) ►" at bounding box center [677, 360] width 126 height 42
click at [369, 262] on span "Answer the questions" at bounding box center [337, 262] width 84 height 13
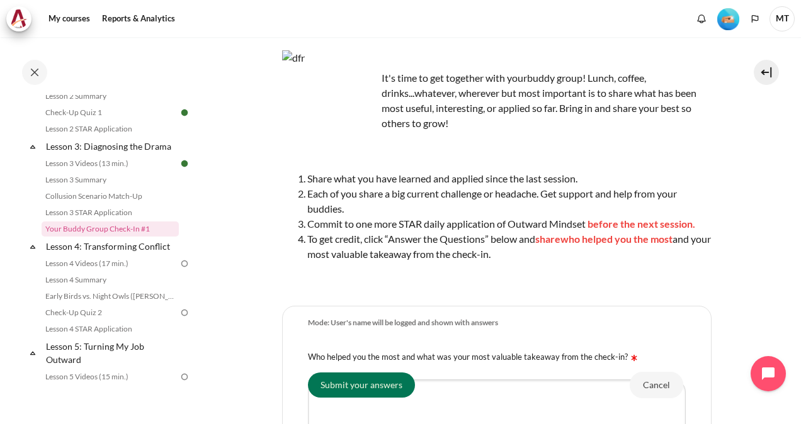
scroll to position [63, 0]
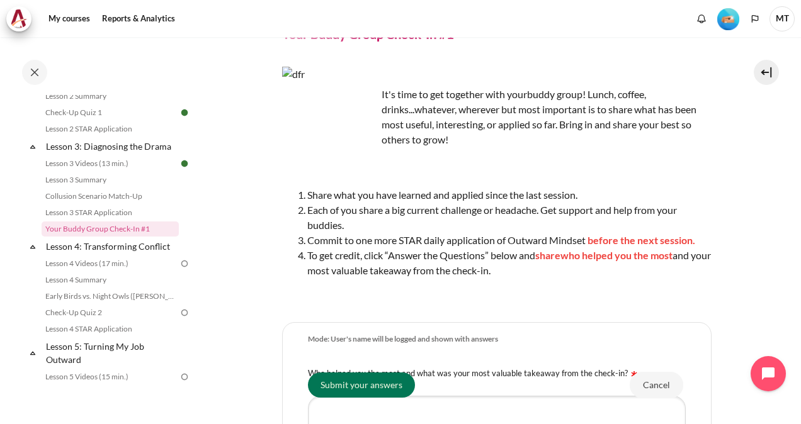
click at [667, 245] on span "before the next session" at bounding box center [639, 240] width 105 height 12
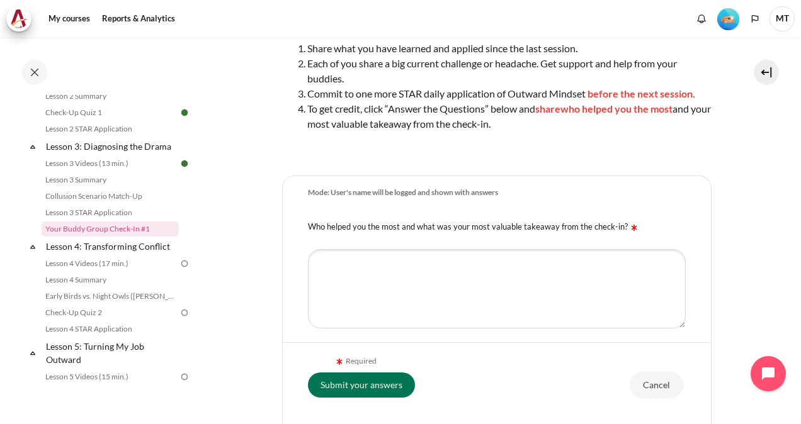
scroll to position [315, 0]
